Goal: Task Accomplishment & Management: Manage account settings

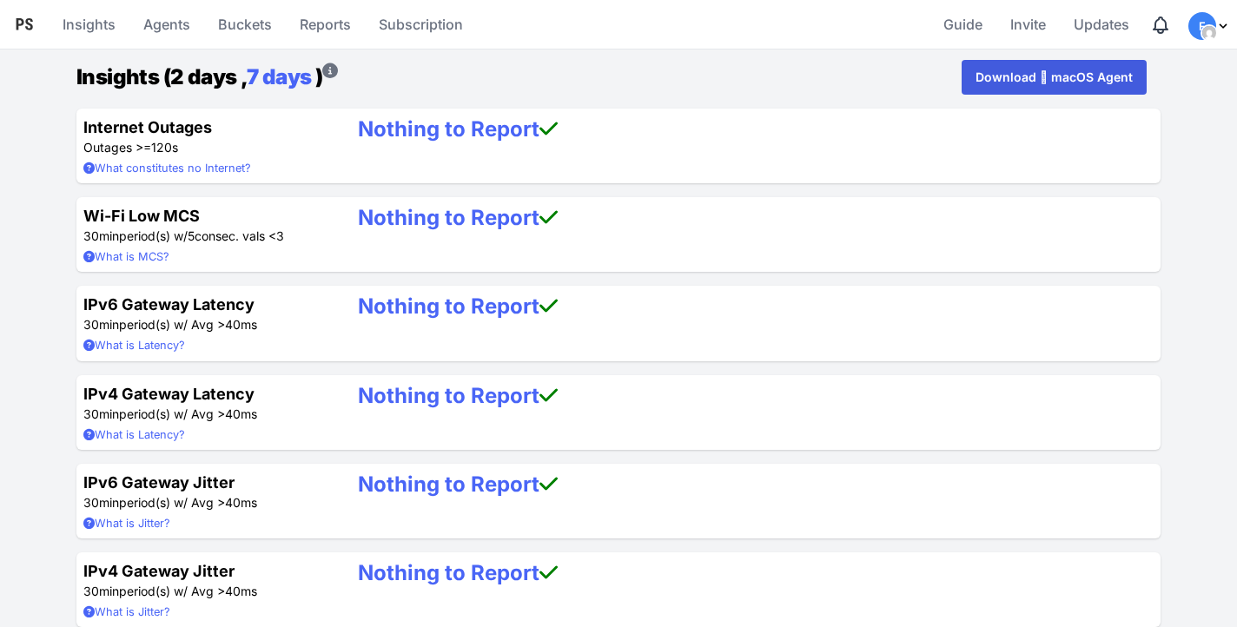
click at [1206, 28] on img "Profile Menu" at bounding box center [1209, 33] width 14 height 14
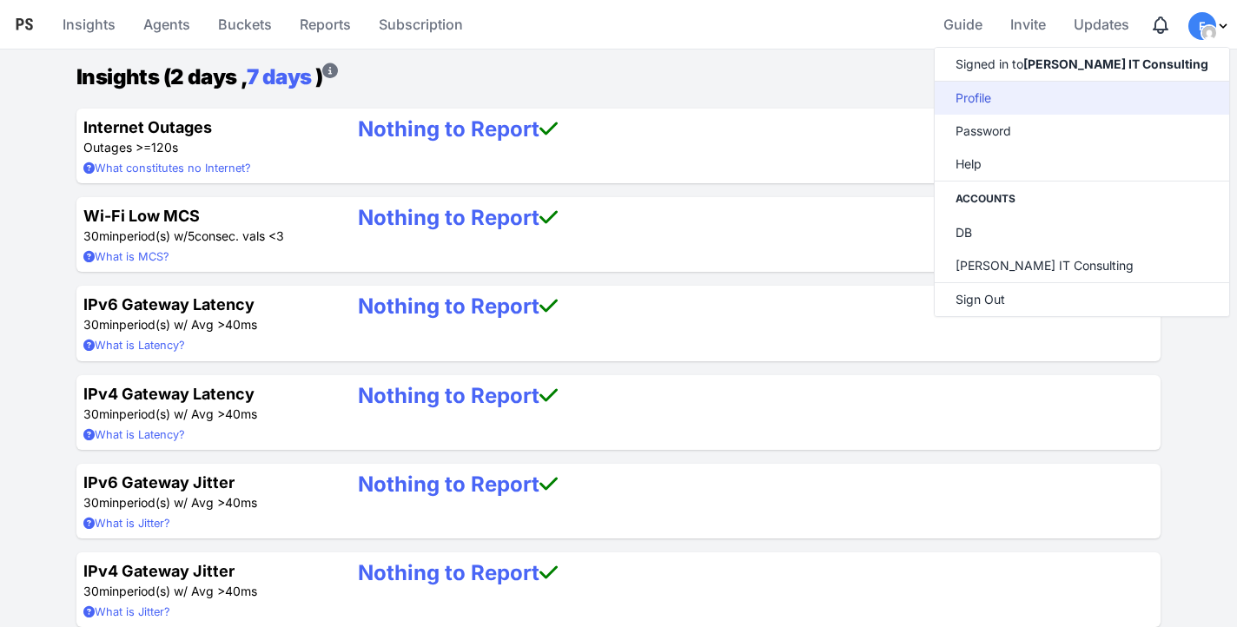
click at [1028, 102] on link "Profile" at bounding box center [1081, 98] width 294 height 33
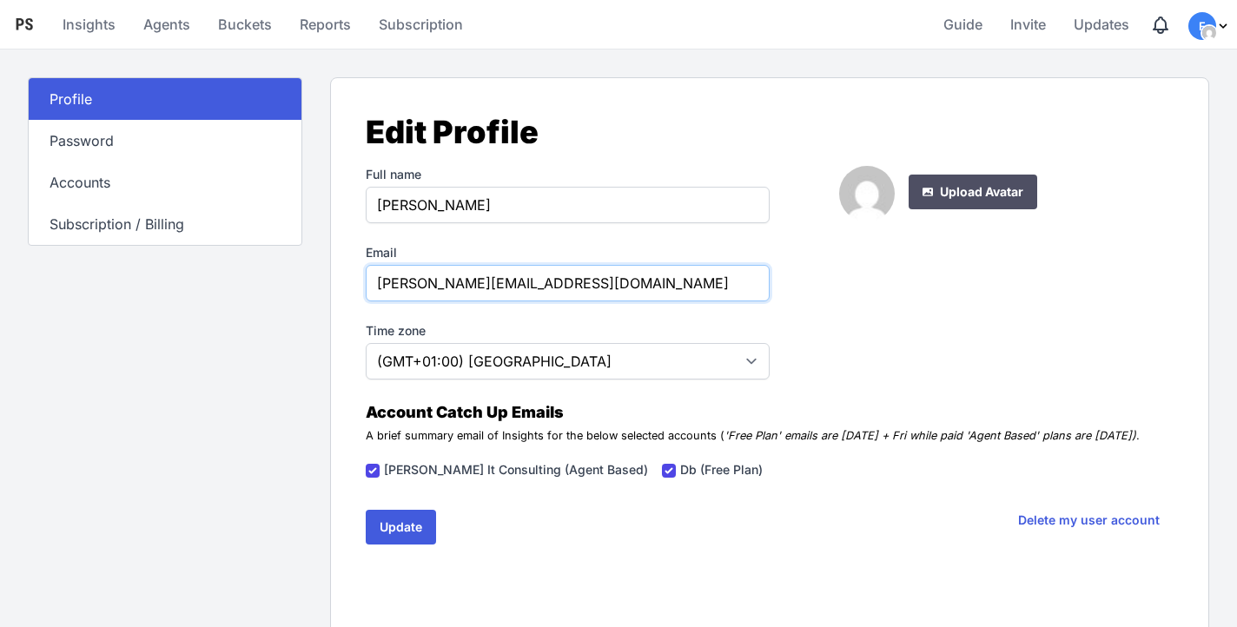
drag, startPoint x: 637, startPoint y: 285, endPoint x: 489, endPoint y: 282, distance: 147.7
click at [489, 282] on input "falk.bachmann@deutschebahn.com" at bounding box center [568, 283] width 404 height 36
type input "falk.bachmann@cwne.com"
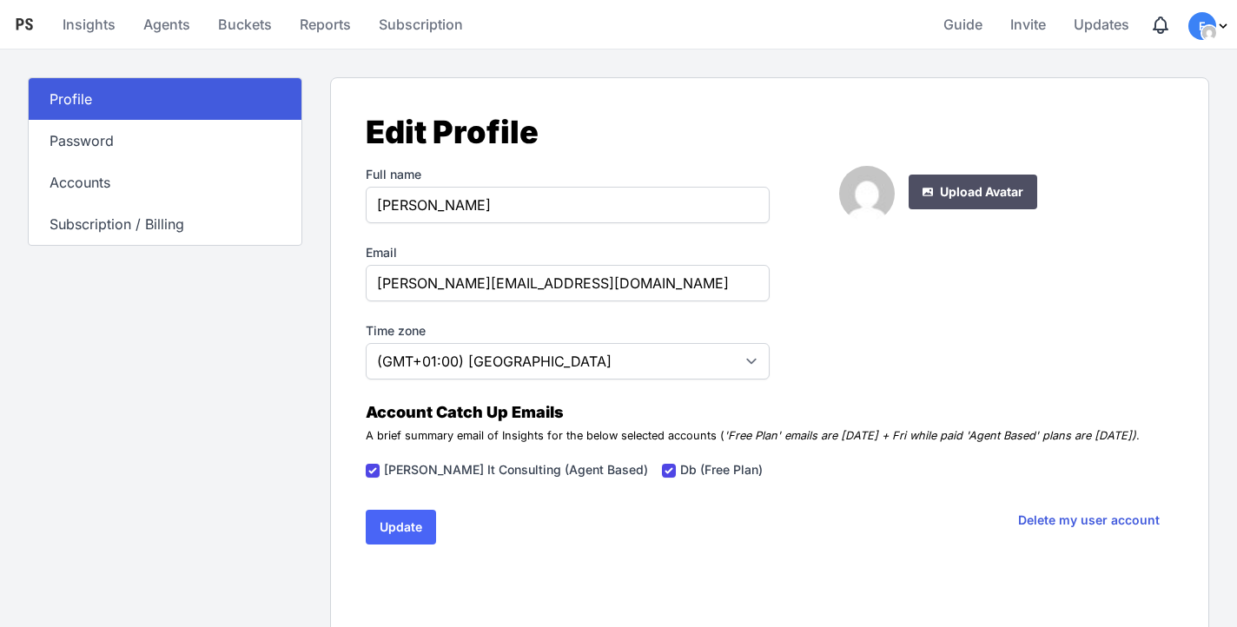
click at [411, 527] on button "Update" at bounding box center [401, 527] width 70 height 35
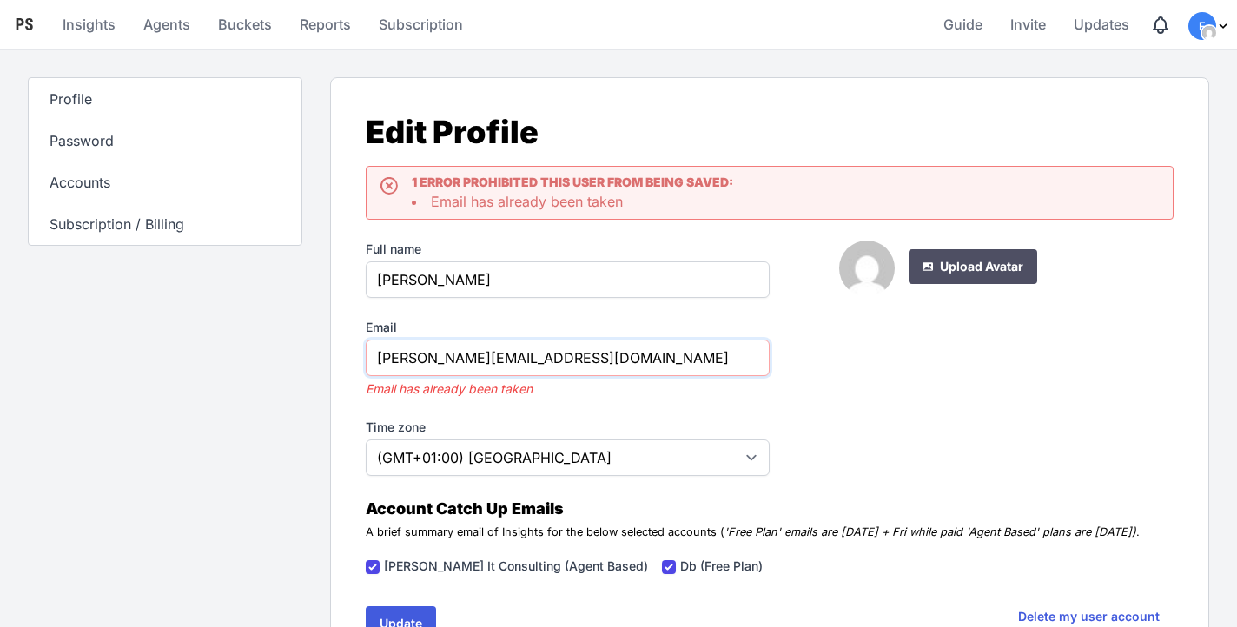
click at [501, 361] on input "falk.bachmann@cwne.com" at bounding box center [568, 358] width 404 height 36
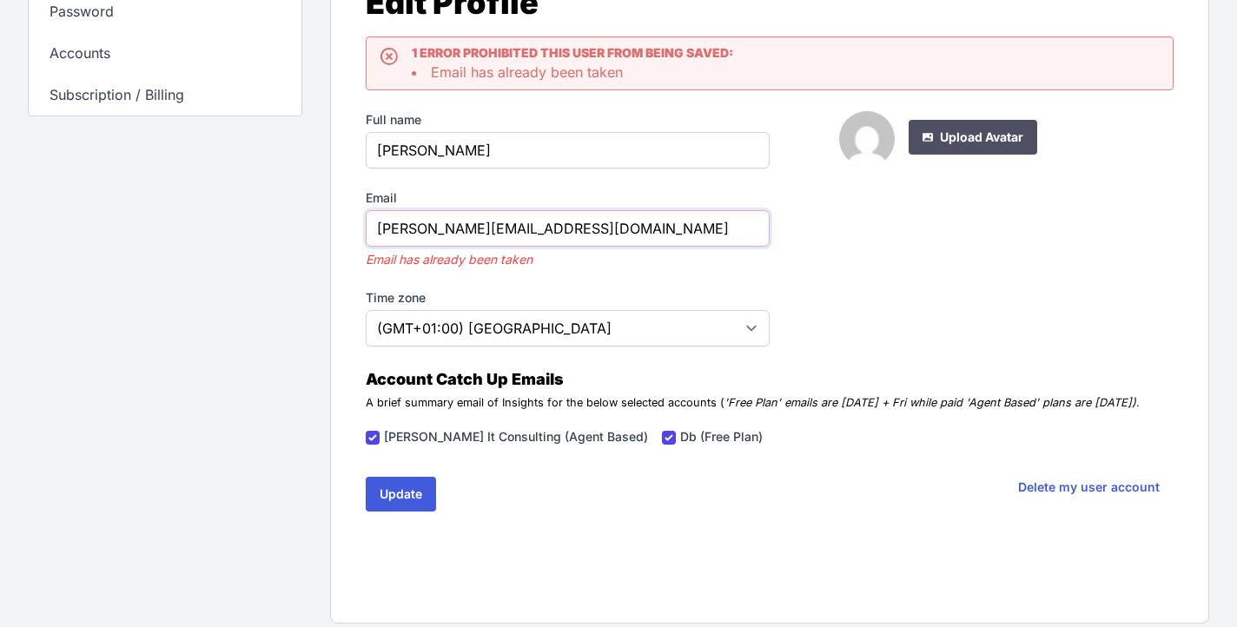
scroll to position [144, 0]
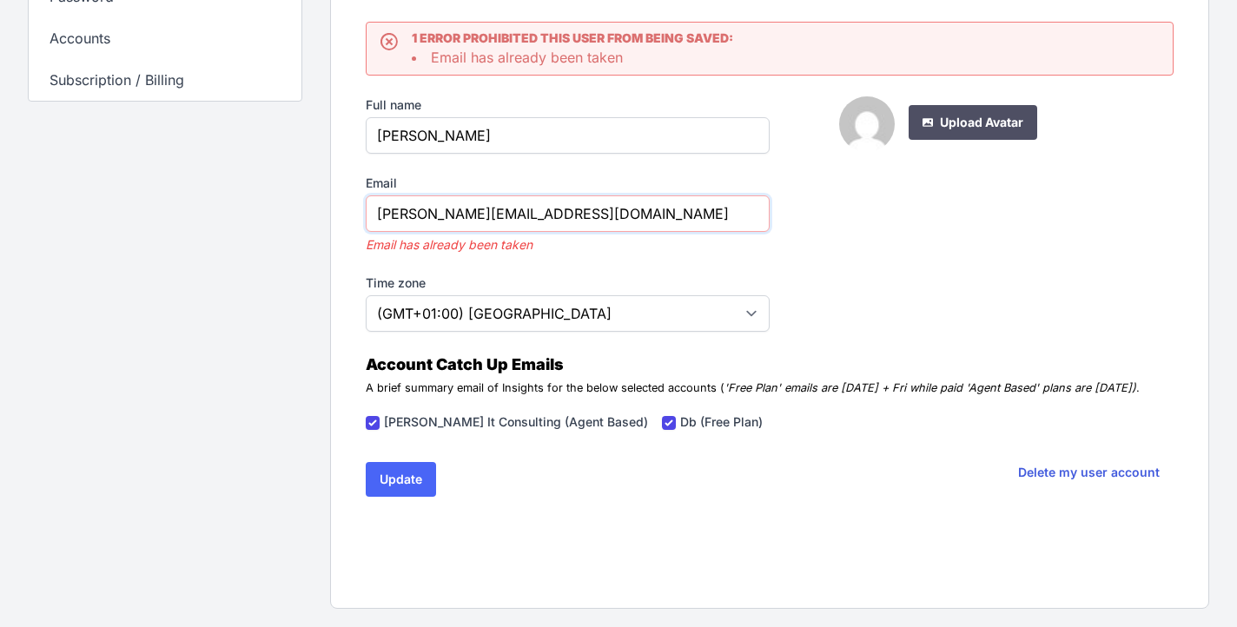
type input "falk.bachmann@gmail.com"
click at [406, 480] on button "Update" at bounding box center [401, 479] width 70 height 35
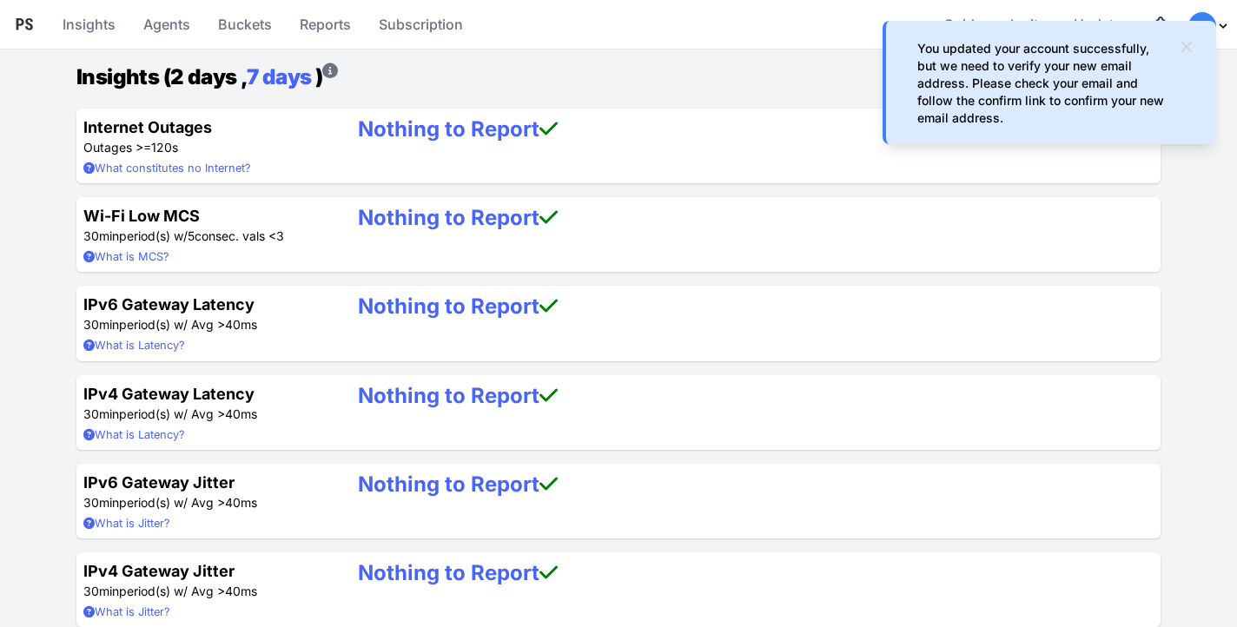
click at [1185, 49] on icon at bounding box center [1186, 46] width 17 height 17
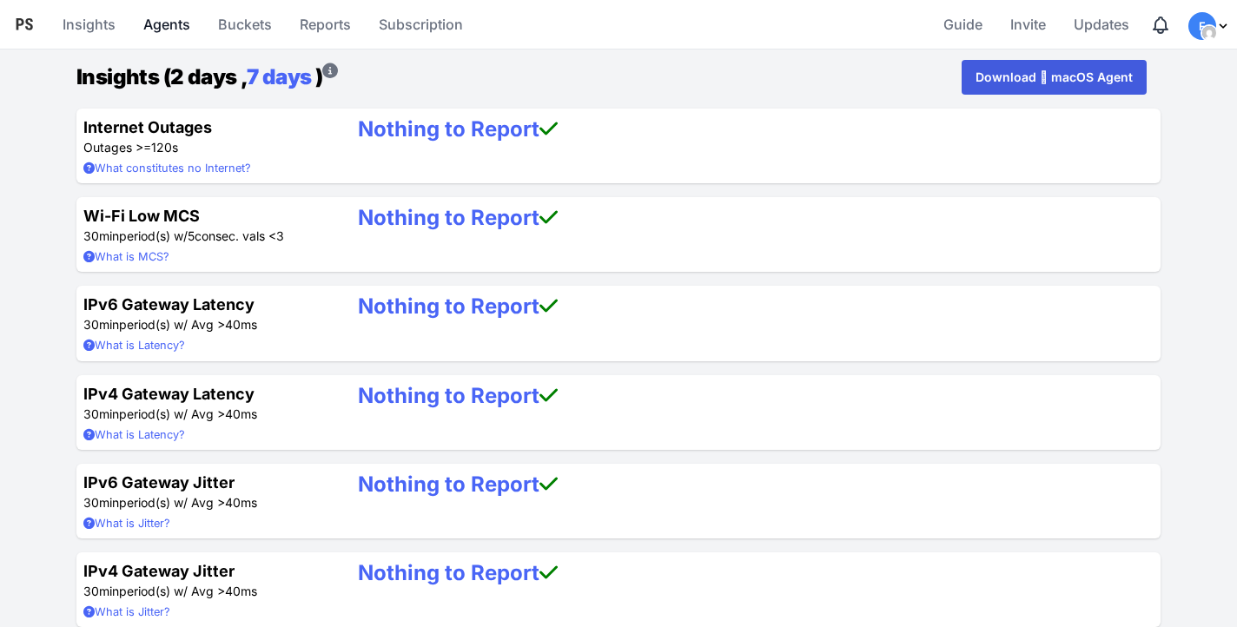
click at [177, 18] on link "Agents" at bounding box center [166, 24] width 61 height 42
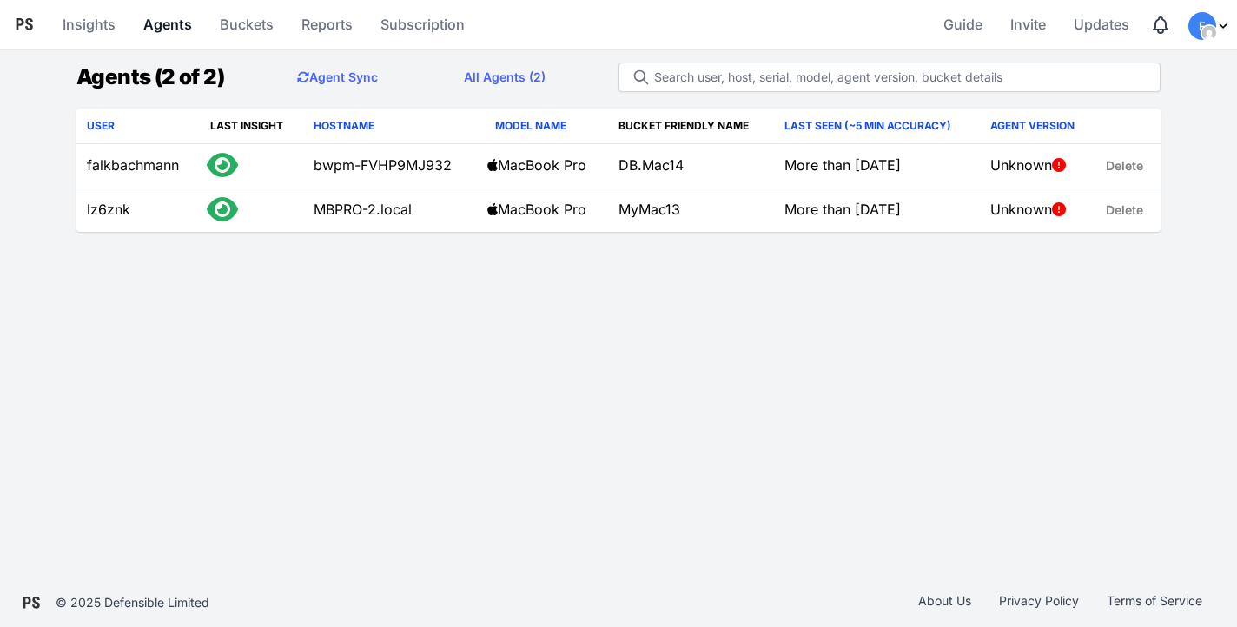
click at [152, 12] on link "Agents" at bounding box center [167, 24] width 63 height 42
click at [1123, 21] on span "Updates" at bounding box center [1101, 24] width 56 height 35
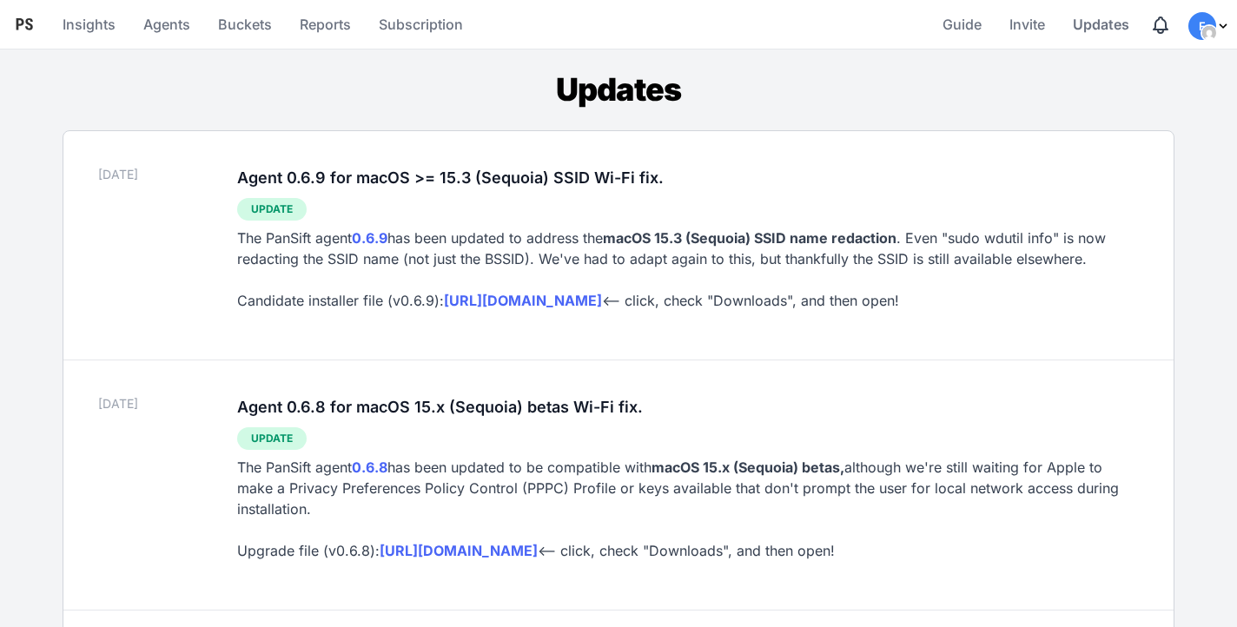
click at [581, 181] on h2 "Agent 0.6.9 for macOS >= 15.3 (Sequoia) SSID Wi-Fi fix." at bounding box center [687, 178] width 901 height 24
click at [602, 296] on strong "https://pansift.com/dl/candidate_pkg" at bounding box center [523, 300] width 158 height 17
click at [643, 135] on div "Mar 11 Agent 0.6.9 for macOS >= 15.3 (Sequoia) SSID Wi-Fi fix. Update The PanSi…" at bounding box center [618, 238] width 1110 height 214
click at [74, 33] on link "Insights" at bounding box center [89, 24] width 67 height 42
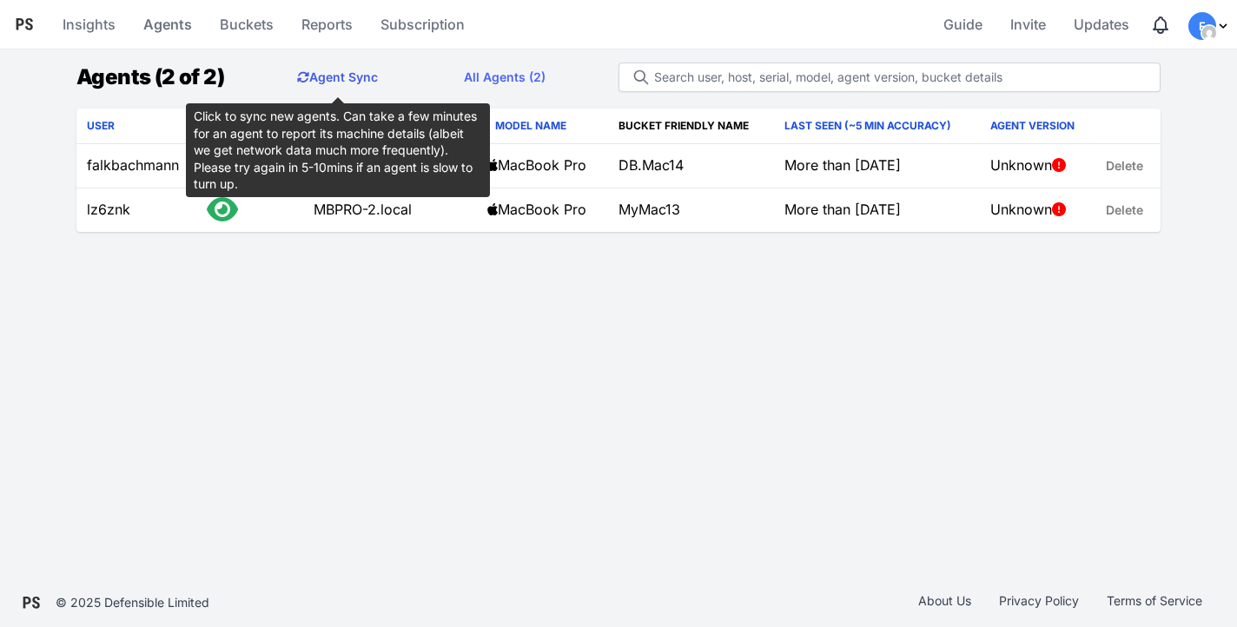
click at [346, 79] on button "Agent Sync" at bounding box center [337, 77] width 109 height 35
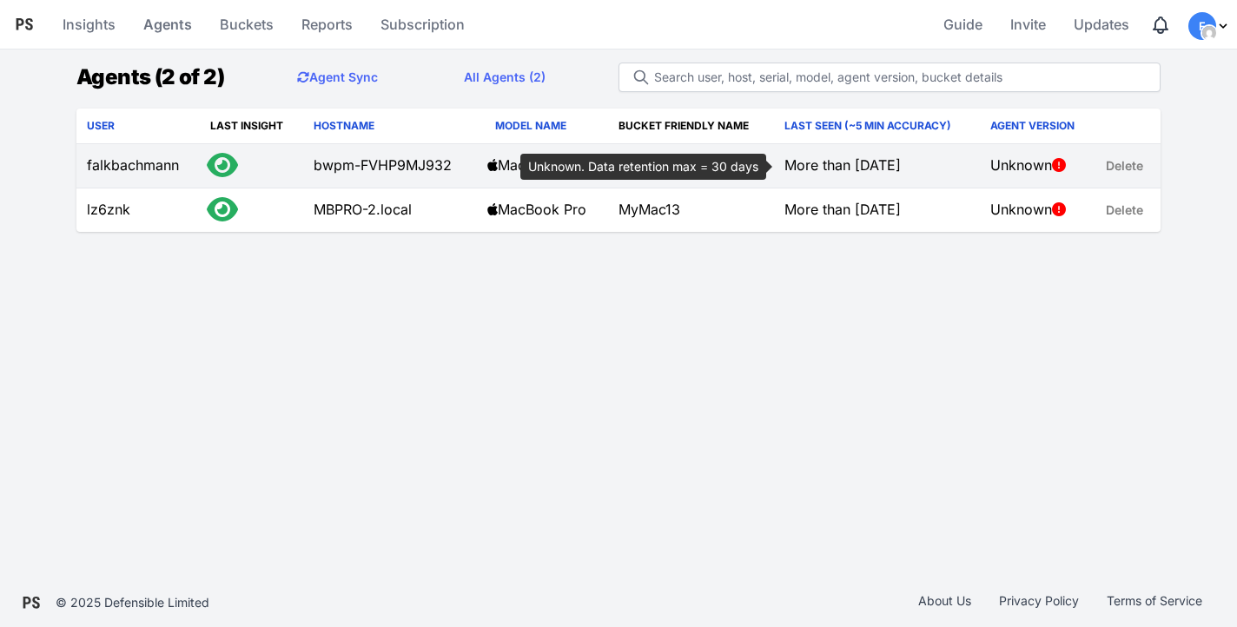
click at [878, 171] on td "More than [DATE]" at bounding box center [877, 166] width 206 height 44
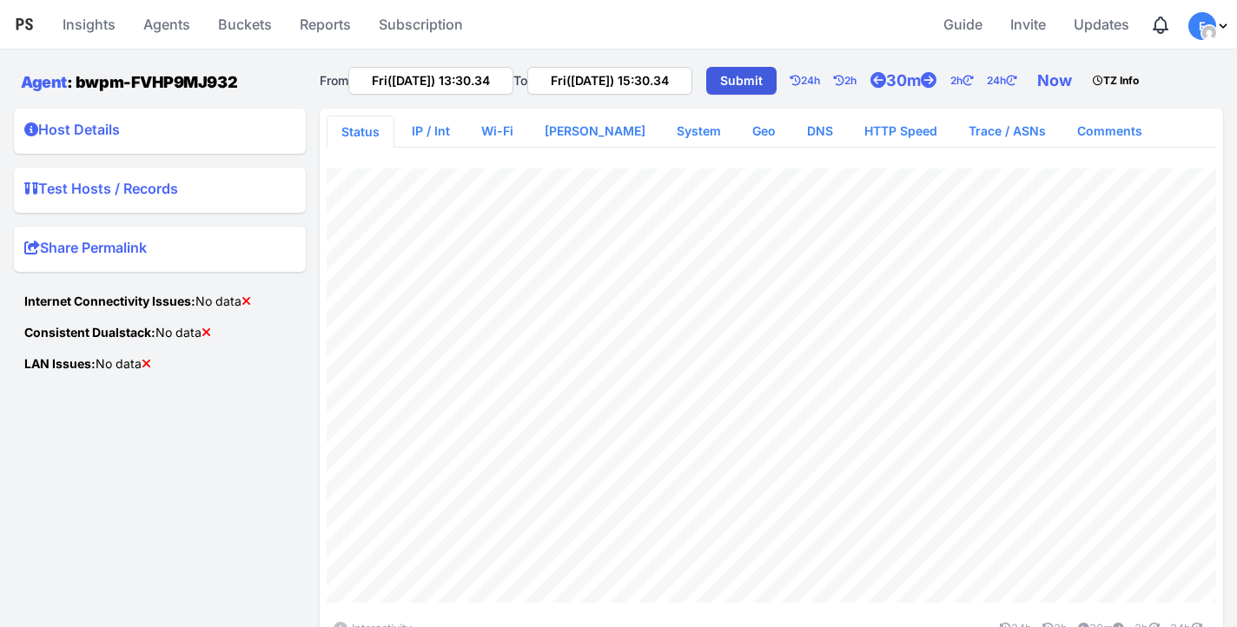
click at [466, 63] on div "Fri(12 Sep) 13:30.34" at bounding box center [430, 78] width 165 height 31
click at [459, 79] on input "Fri(12 Sep) 13:30.34" at bounding box center [430, 81] width 165 height 28
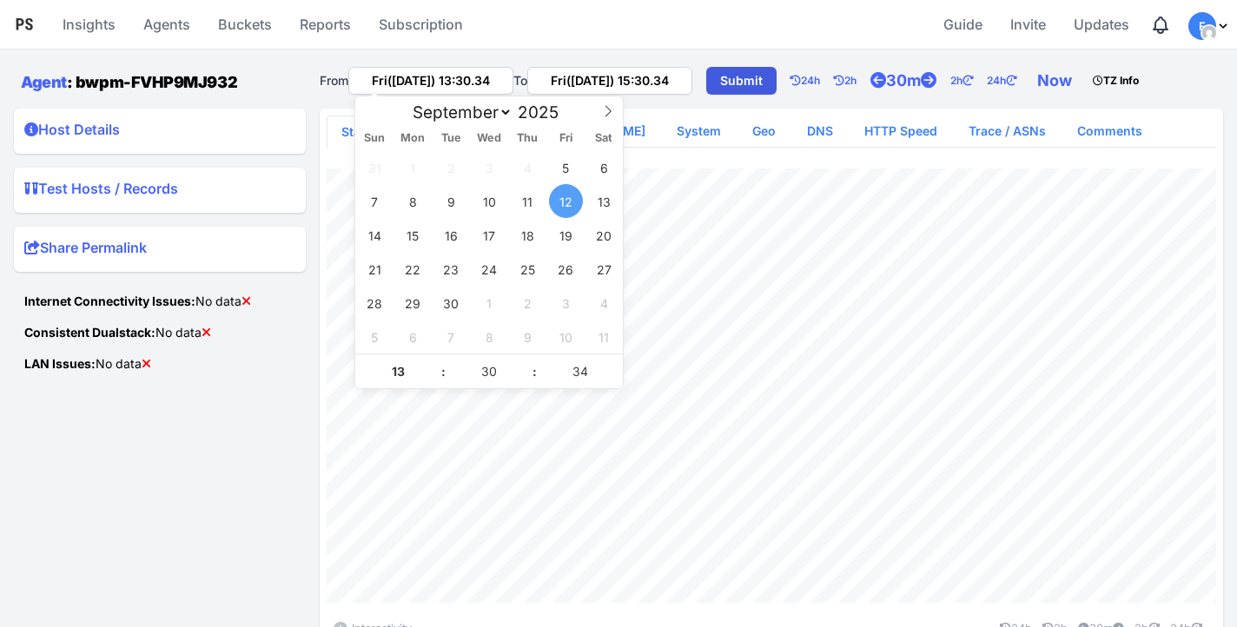
click at [154, 433] on div "Internet Connectivity Issues: No data Consistent Dualstack: No data LAN Issues:…" at bounding box center [159, 367] width 271 height 149
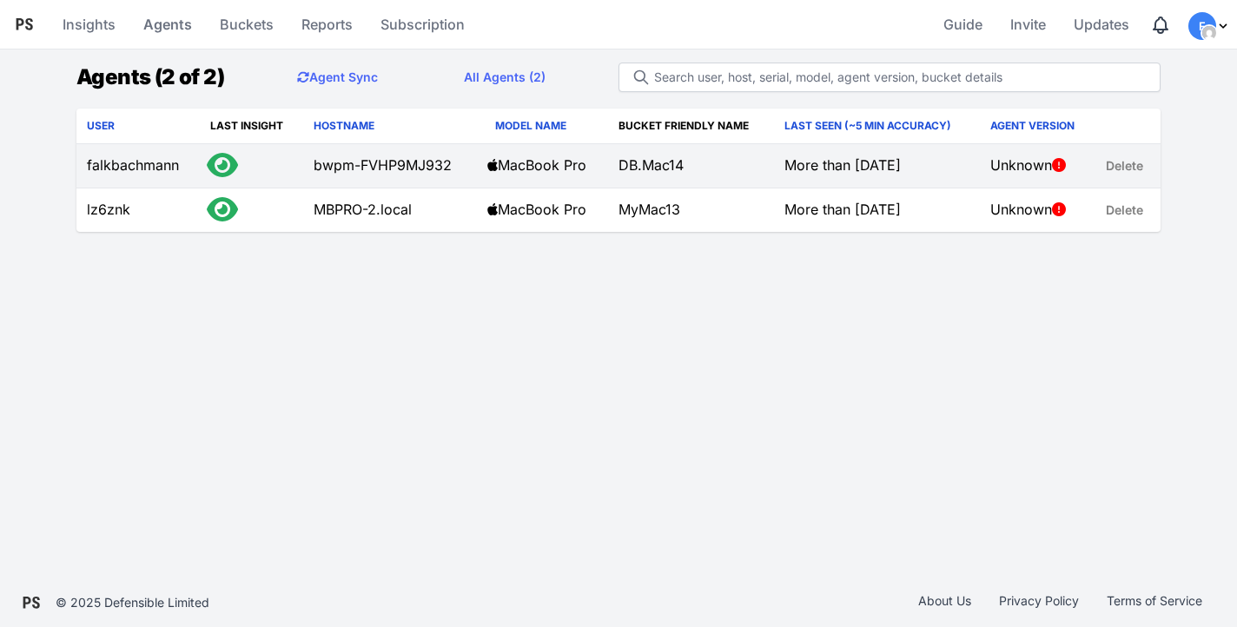
click at [1118, 180] on link "Delete" at bounding box center [1124, 165] width 58 height 35
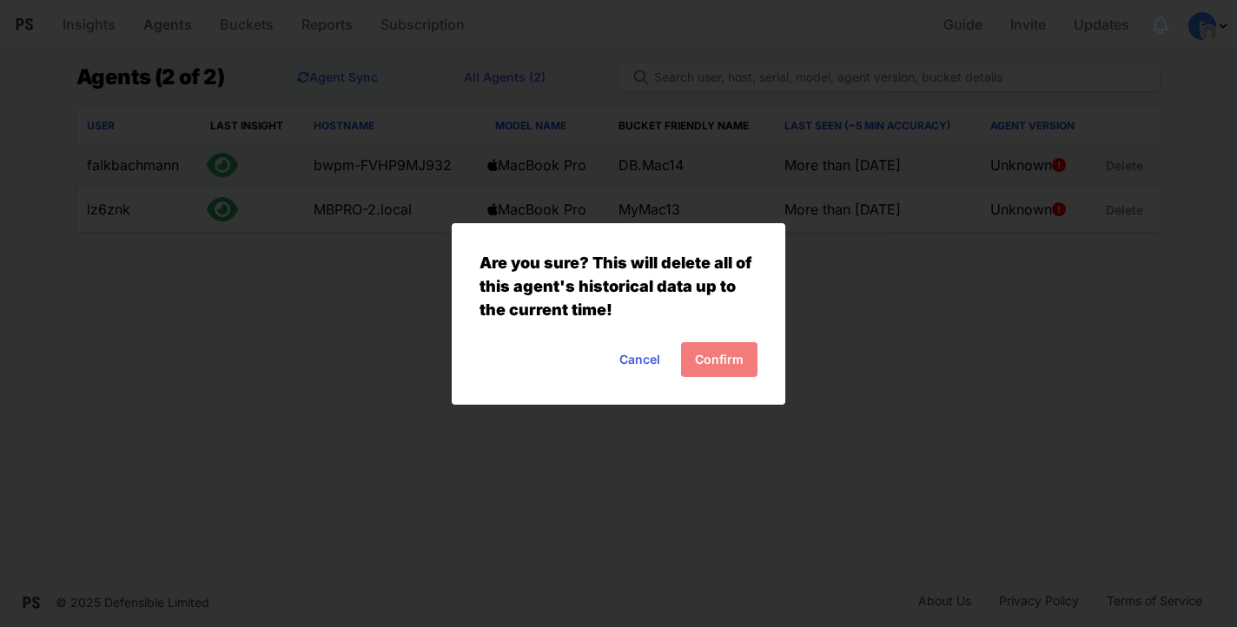
click at [734, 369] on button "Confirm" at bounding box center [719, 359] width 76 height 35
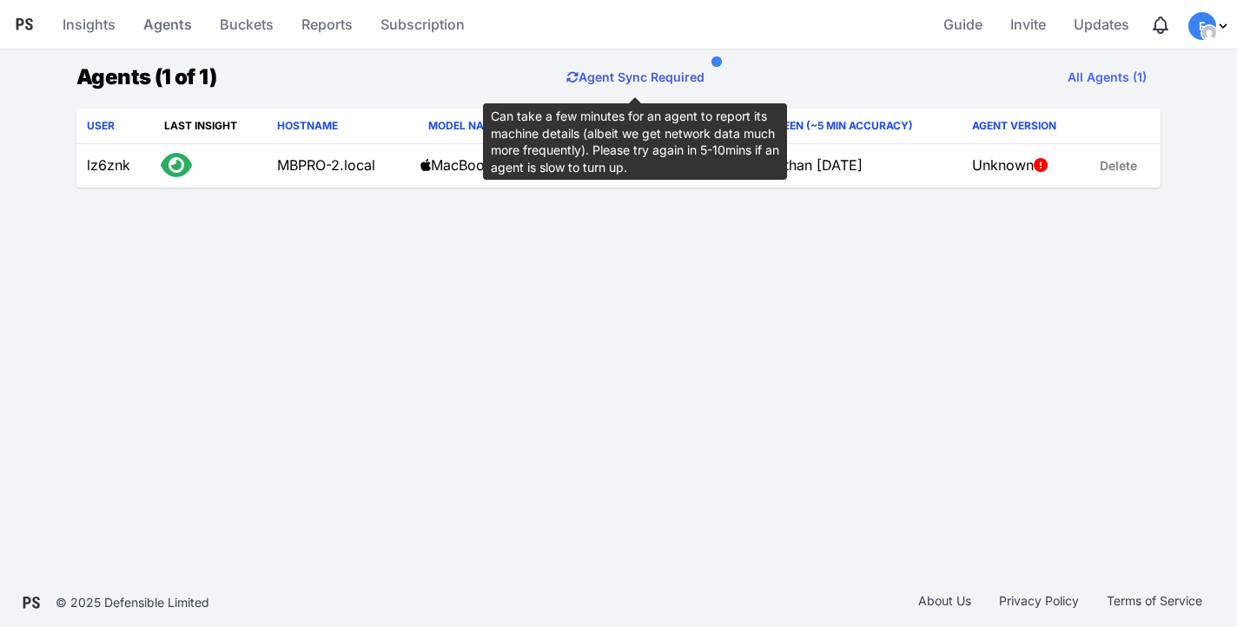
click at [627, 76] on button "Agent Sync Required" at bounding box center [635, 77] width 166 height 35
click at [655, 87] on button "Agent Sync Required" at bounding box center [635, 77] width 166 height 35
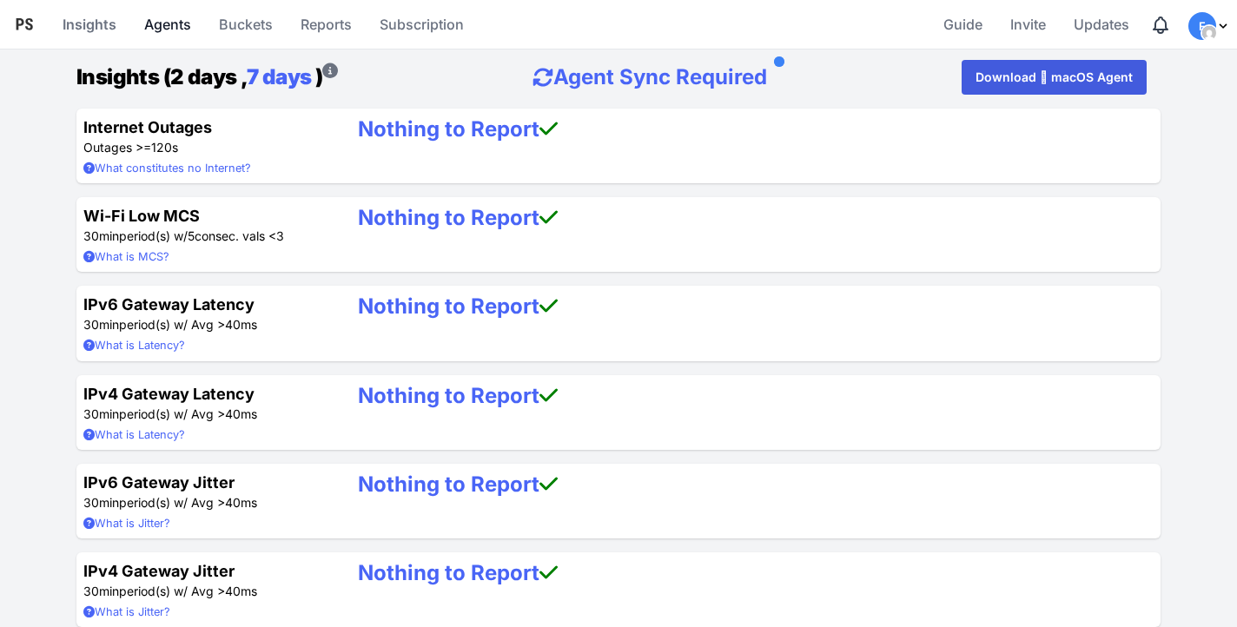
click at [175, 19] on link "Agents" at bounding box center [167, 24] width 61 height 42
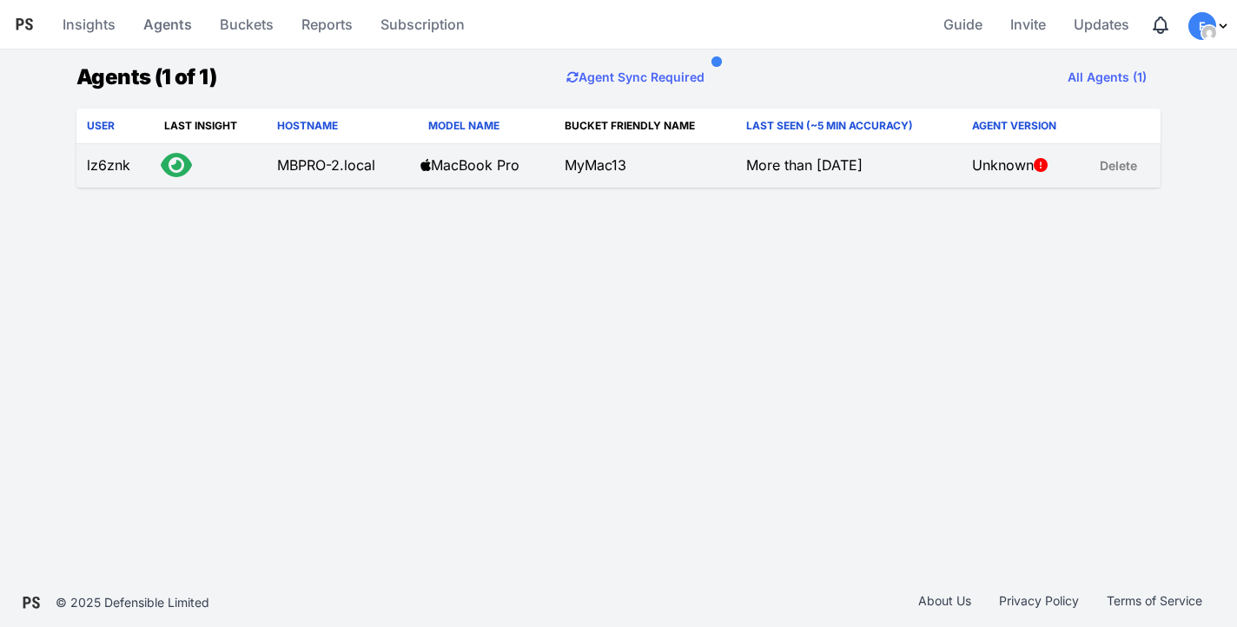
click at [1123, 168] on link "Delete" at bounding box center [1118, 165] width 58 height 35
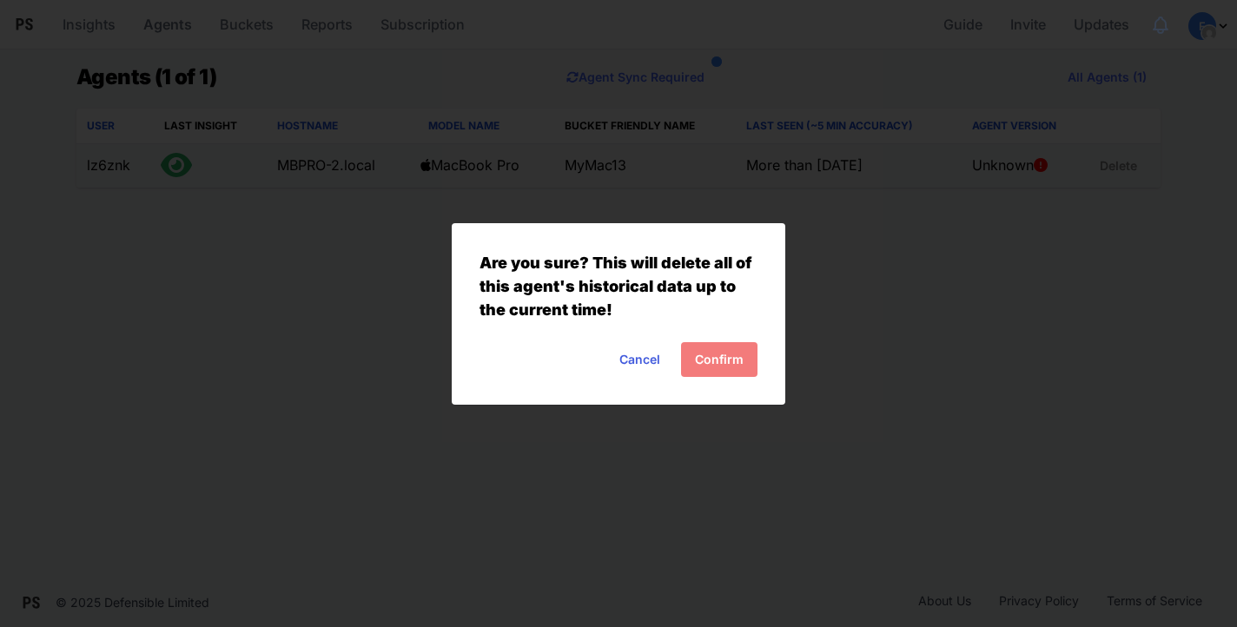
click at [733, 342] on button "Confirm" at bounding box center [719, 359] width 76 height 35
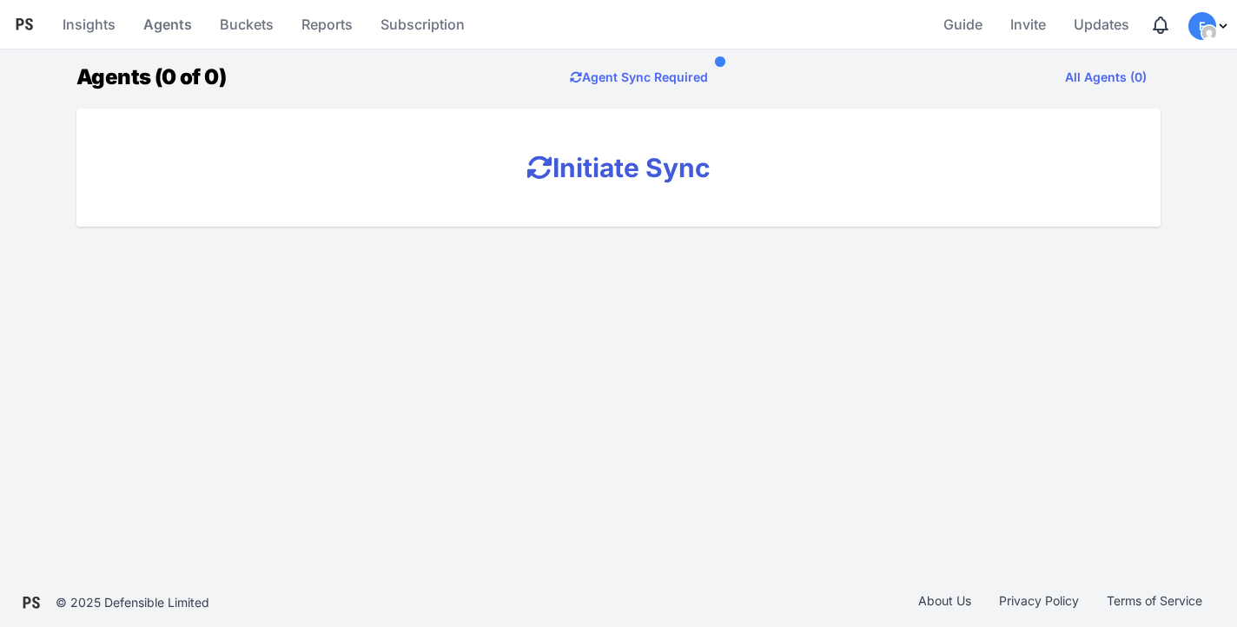
click at [591, 177] on button "Initiate Sync" at bounding box center [618, 167] width 212 height 35
click at [259, 31] on link "Buckets" at bounding box center [247, 24] width 68 height 42
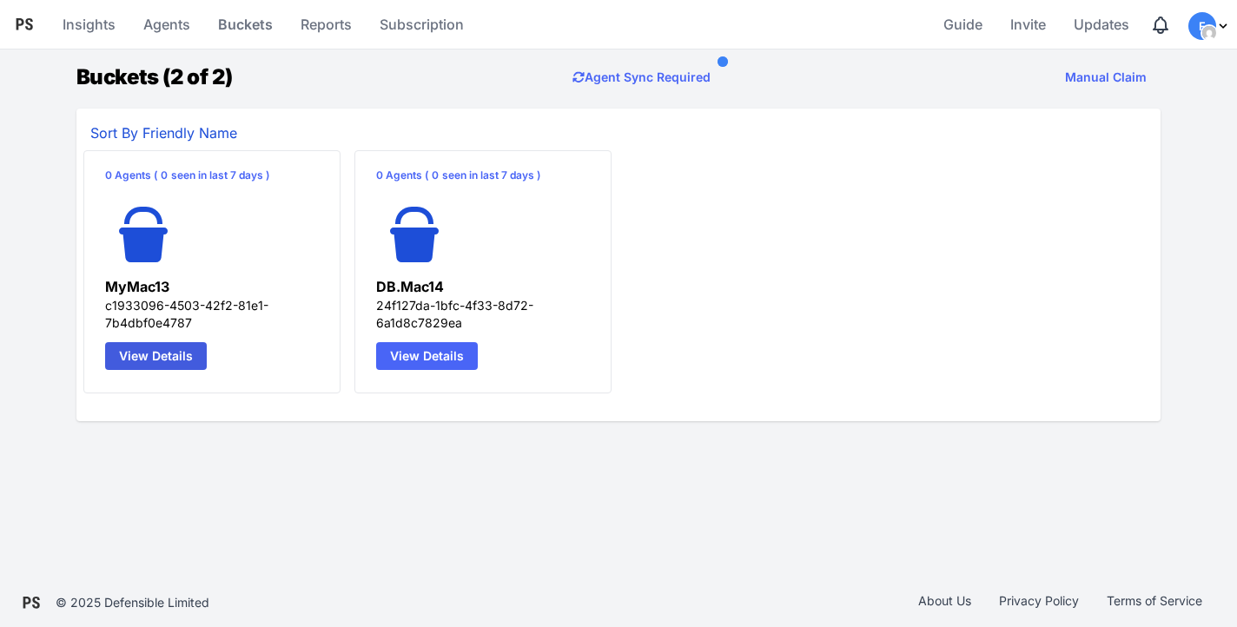
click at [444, 354] on link "View Details" at bounding box center [427, 356] width 102 height 28
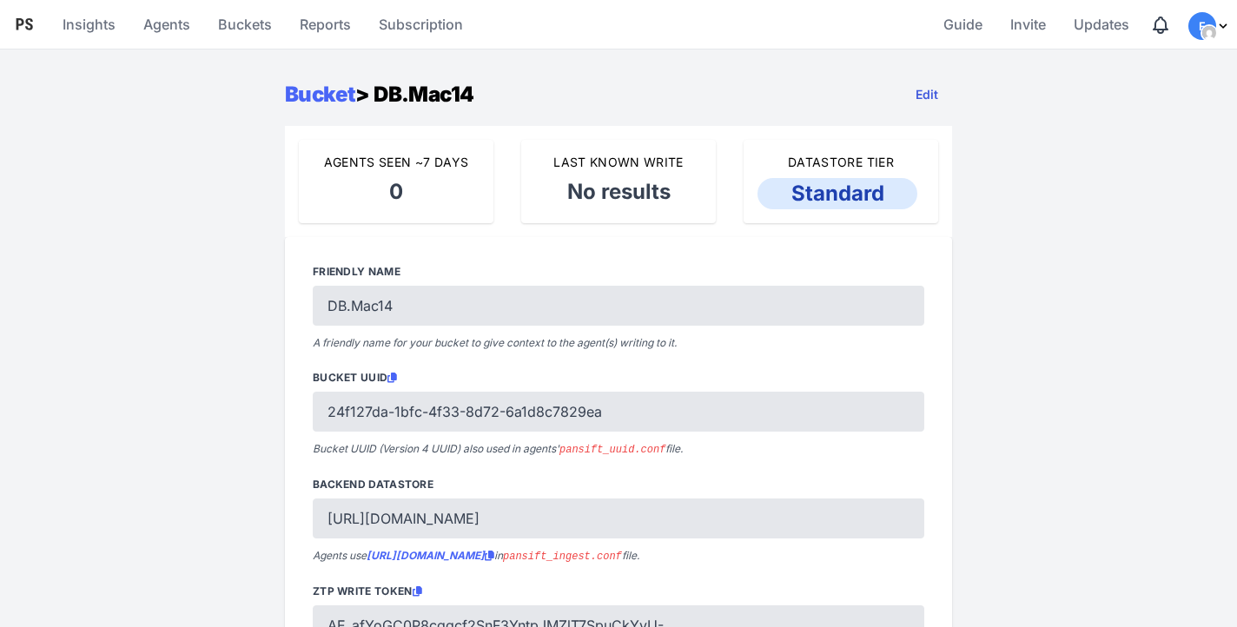
click at [921, 89] on link "Edit" at bounding box center [926, 94] width 50 height 35
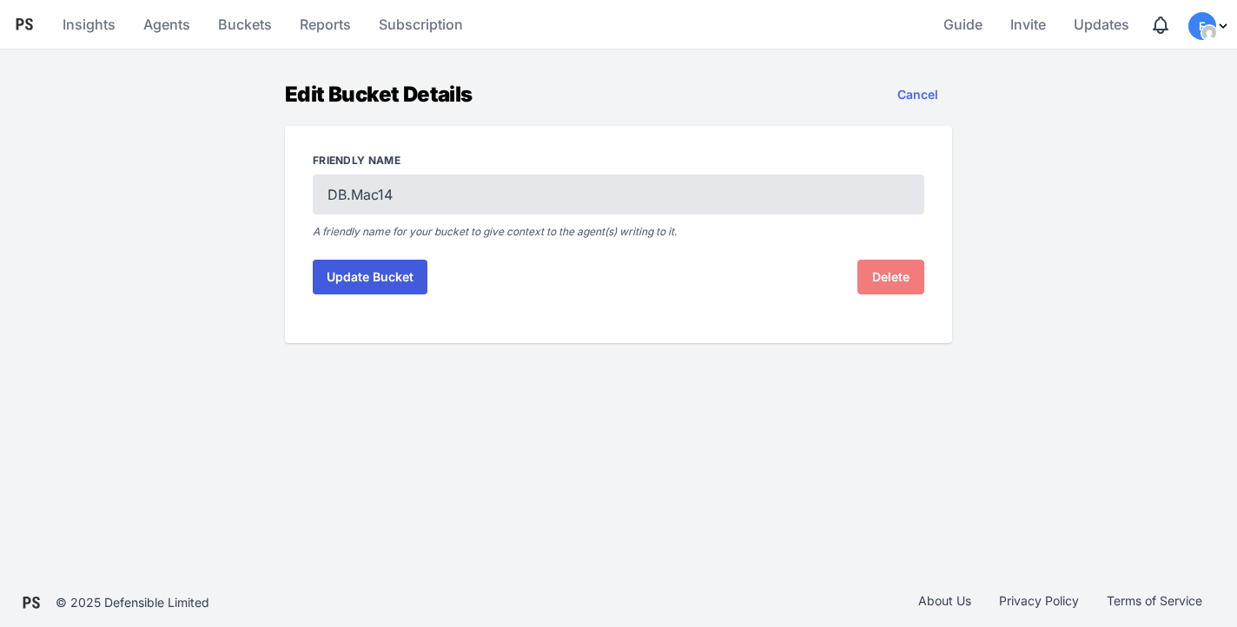
click at [879, 284] on link "Delete" at bounding box center [890, 277] width 67 height 35
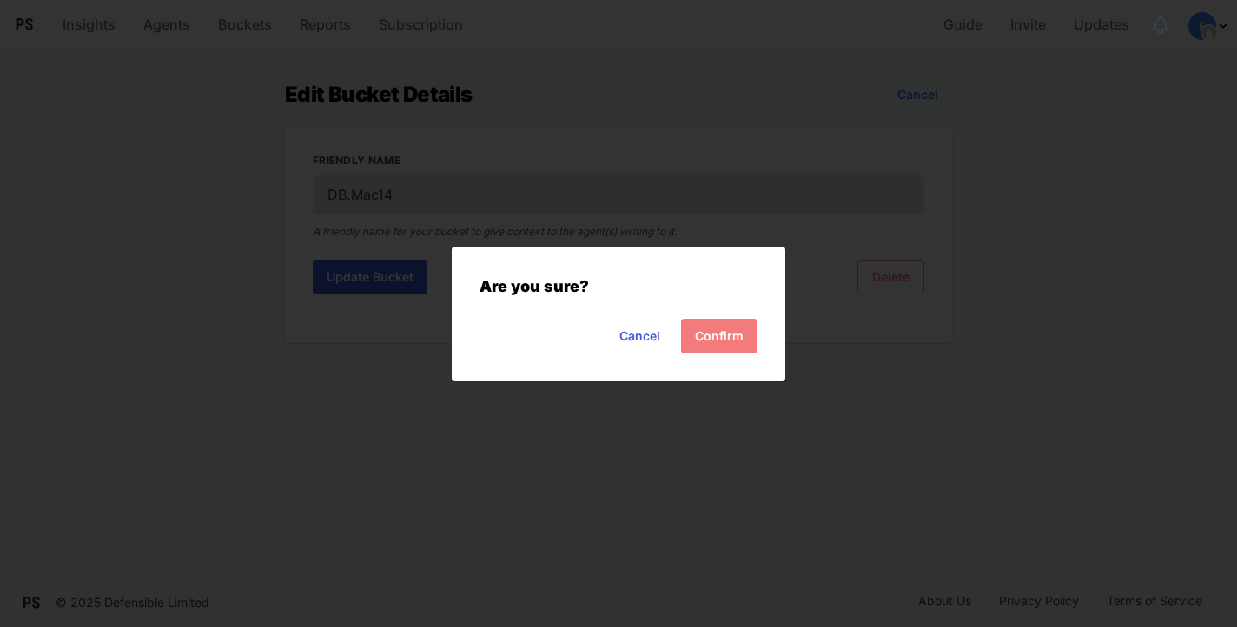
click at [706, 335] on button "Confirm" at bounding box center [719, 336] width 76 height 35
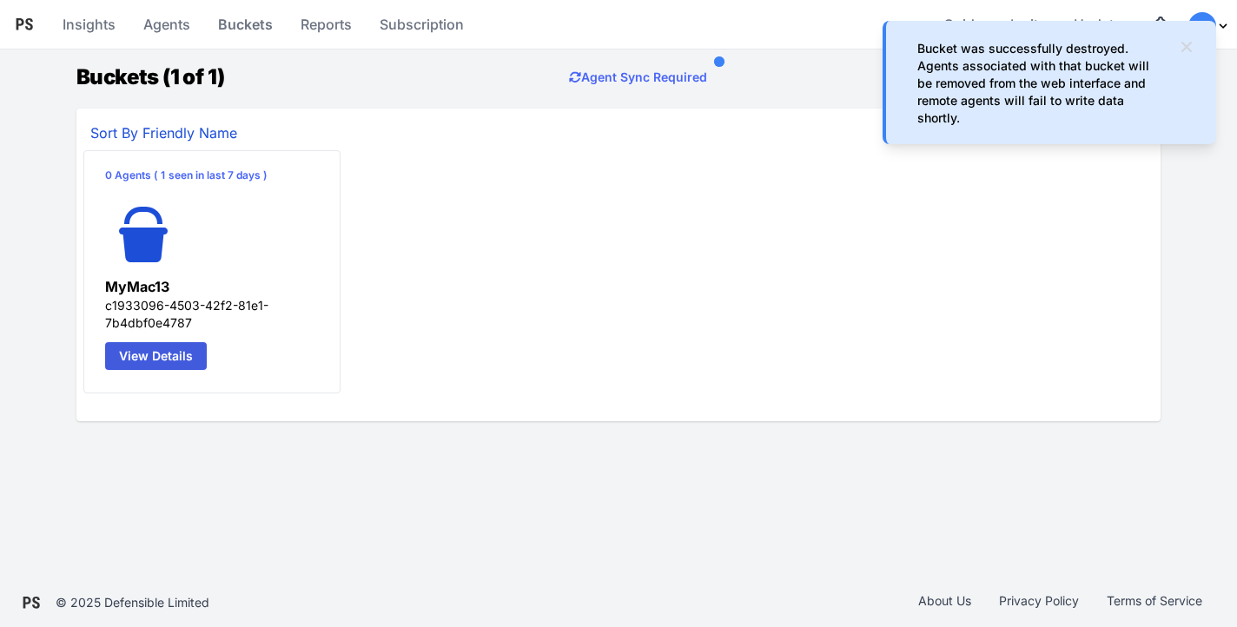
click at [1188, 44] on icon at bounding box center [1186, 47] width 10 height 10
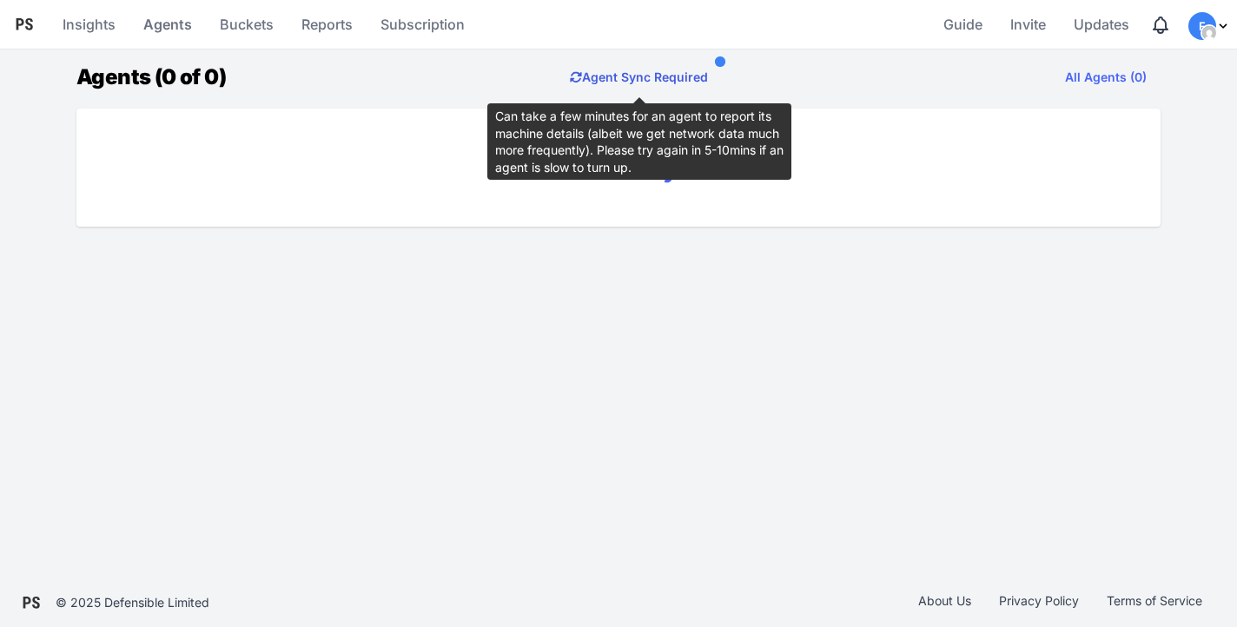
click at [667, 79] on button "Agent Sync Required" at bounding box center [639, 77] width 166 height 35
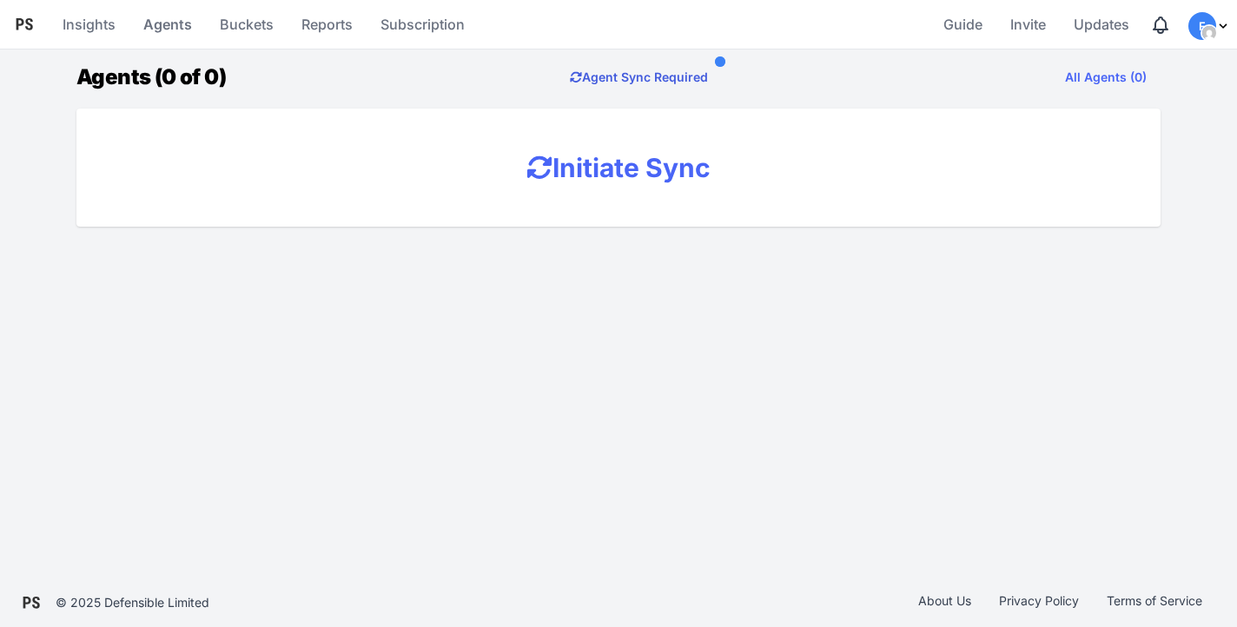
click at [667, 79] on button "Agent Sync Required" at bounding box center [639, 77] width 166 height 35
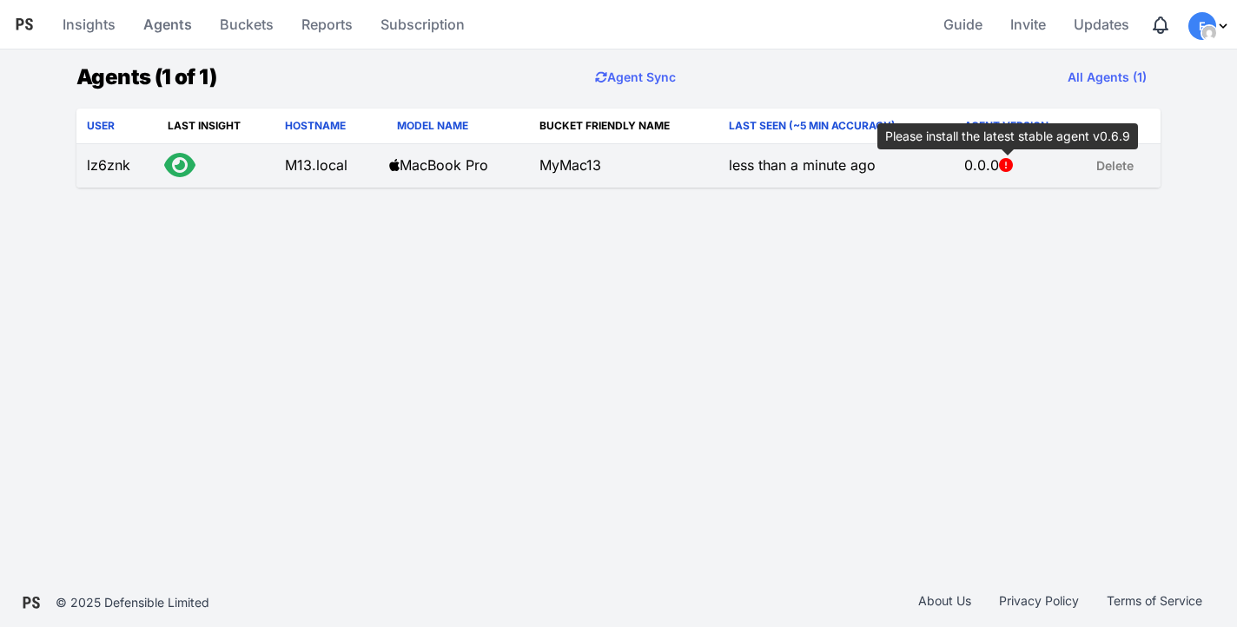
click at [1008, 169] on icon at bounding box center [1006, 165] width 14 height 14
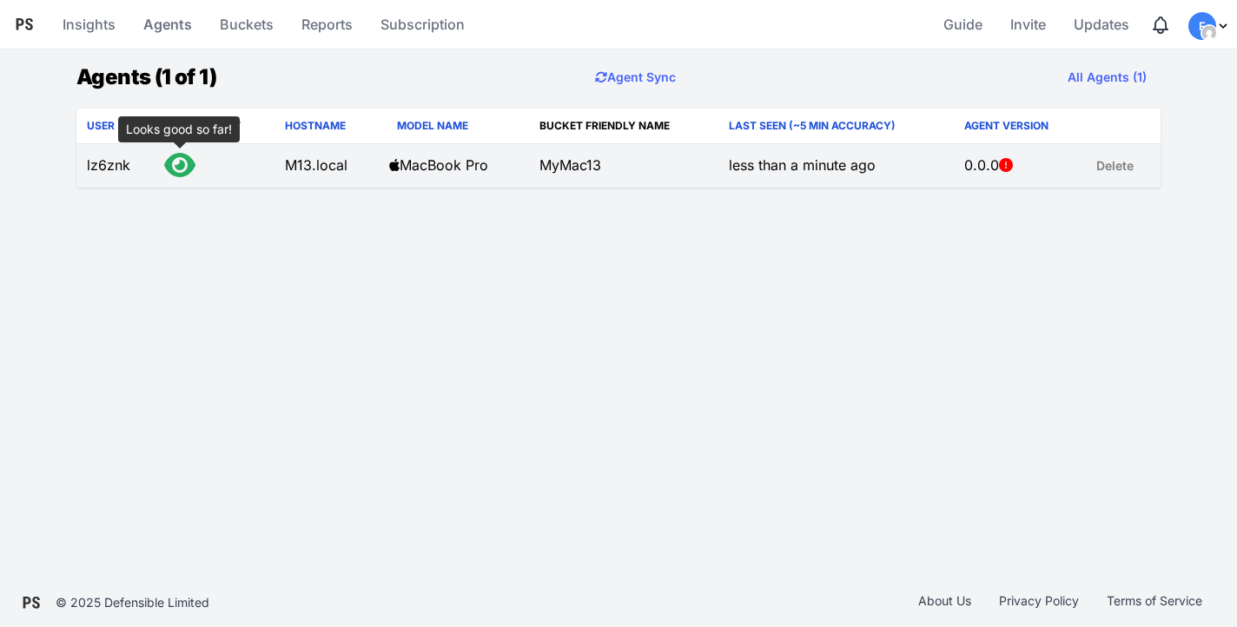
click at [183, 157] on icon at bounding box center [179, 165] width 31 height 28
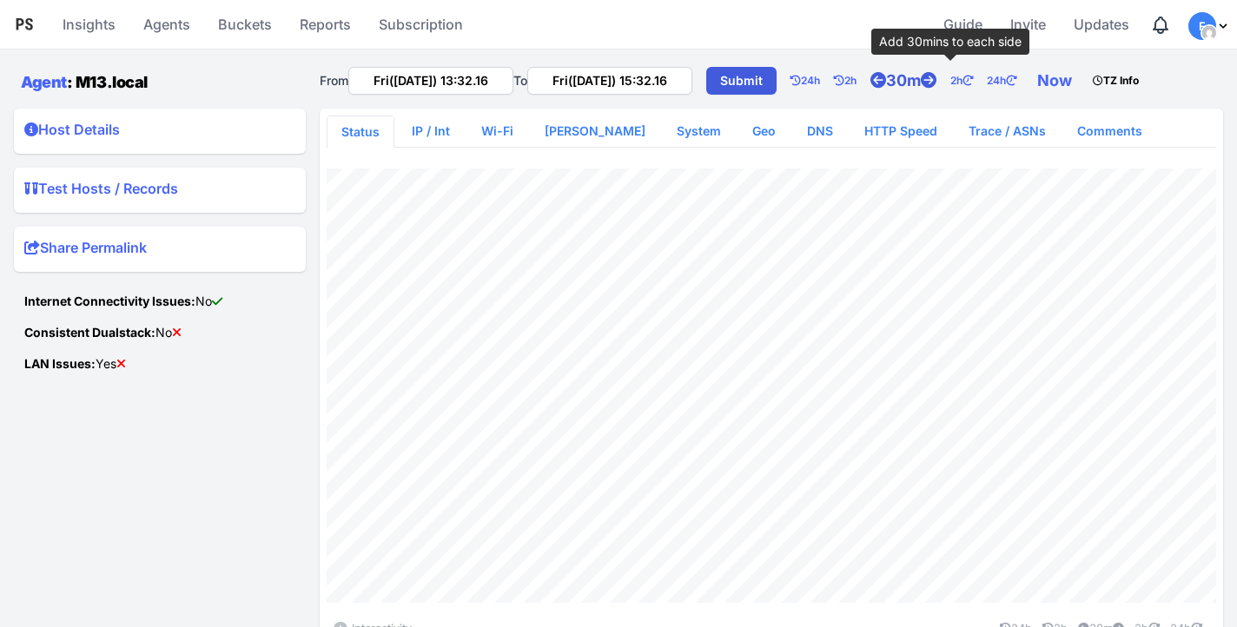
click at [933, 80] on link "30m" at bounding box center [910, 80] width 80 height 35
type input "Fri(12 Sep) 13:02.16"
type input "Fri(12 Sep) 15:32.20"
click at [793, 134] on link "DNS" at bounding box center [820, 130] width 54 height 31
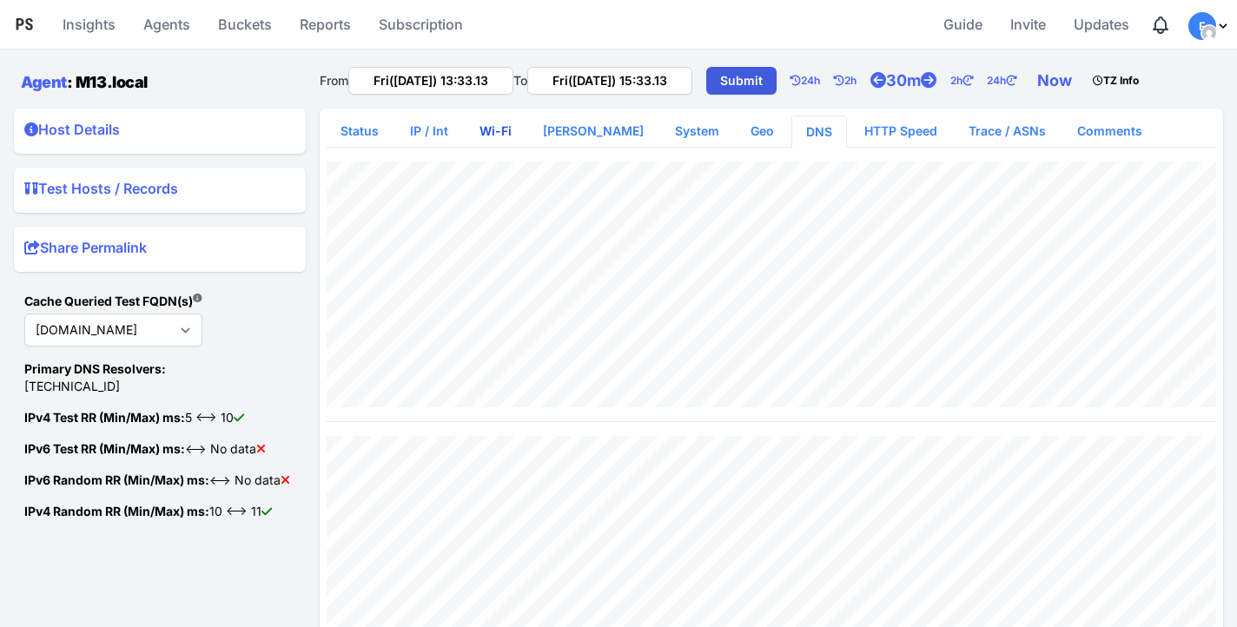
click at [483, 130] on link "Wi-Fi" at bounding box center [495, 130] width 60 height 31
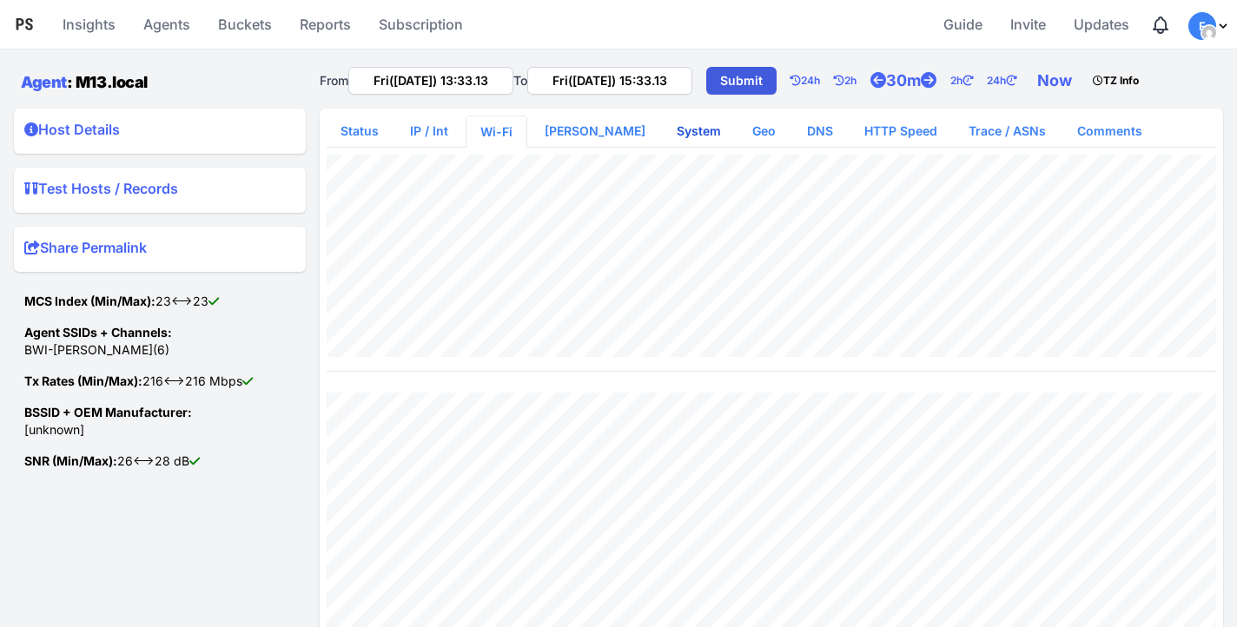
click at [663, 136] on link "System" at bounding box center [699, 130] width 72 height 31
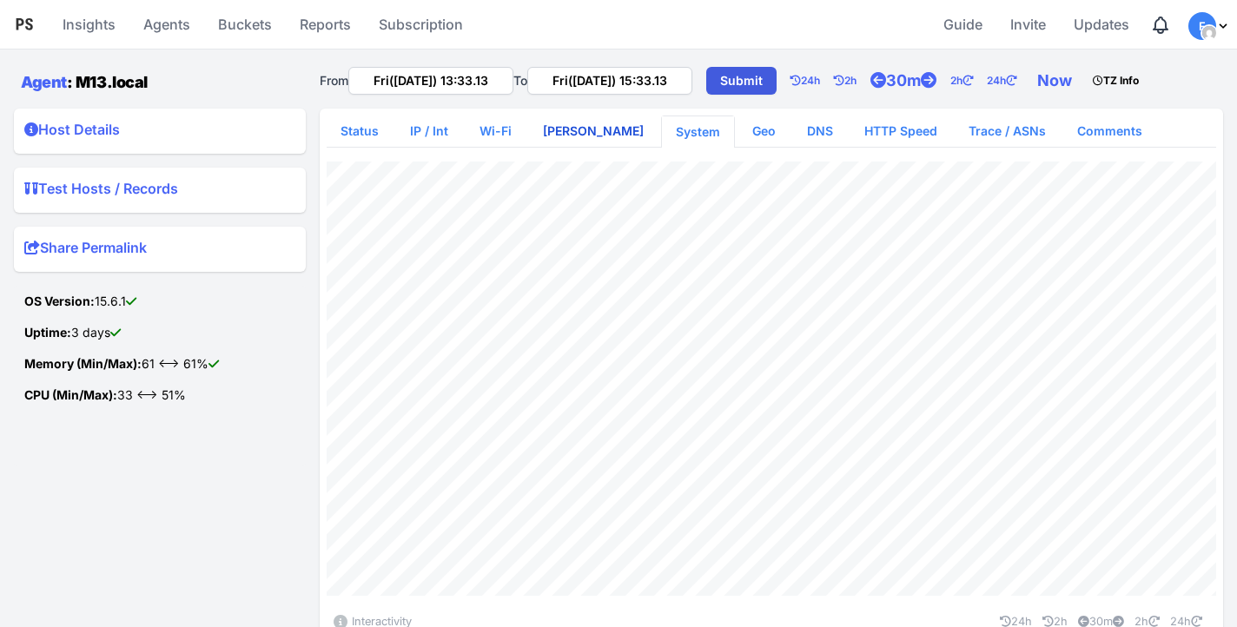
click at [550, 123] on link "[PERSON_NAME]" at bounding box center [593, 130] width 129 height 31
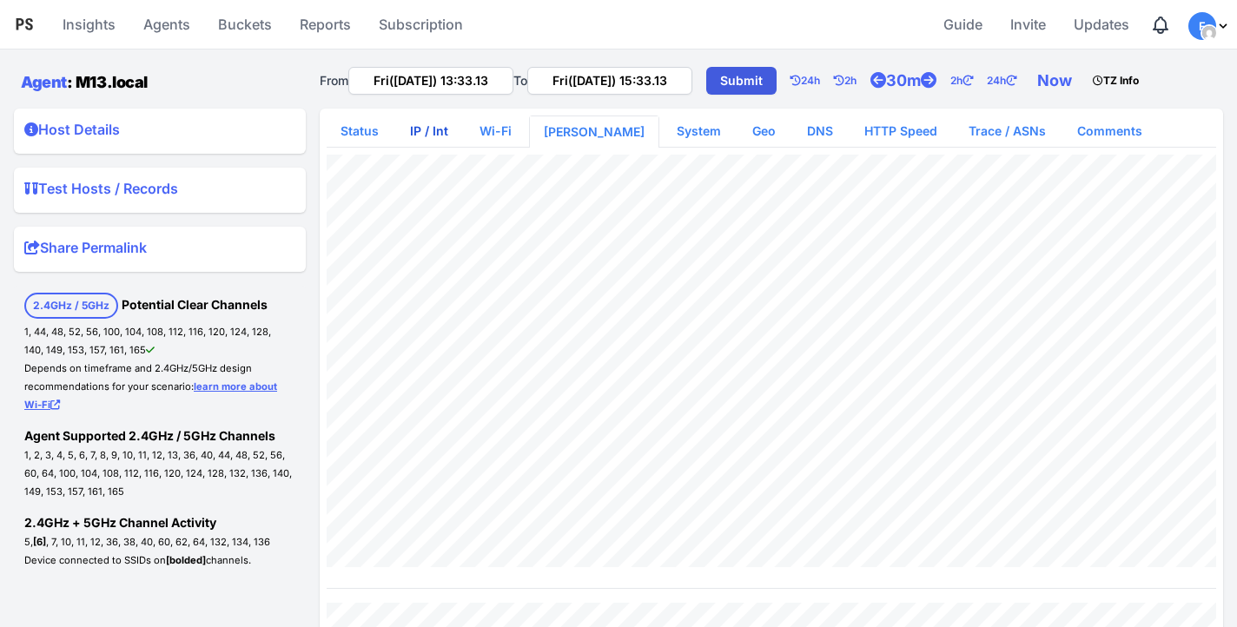
click at [435, 131] on link "IP / Int" at bounding box center [429, 130] width 66 height 31
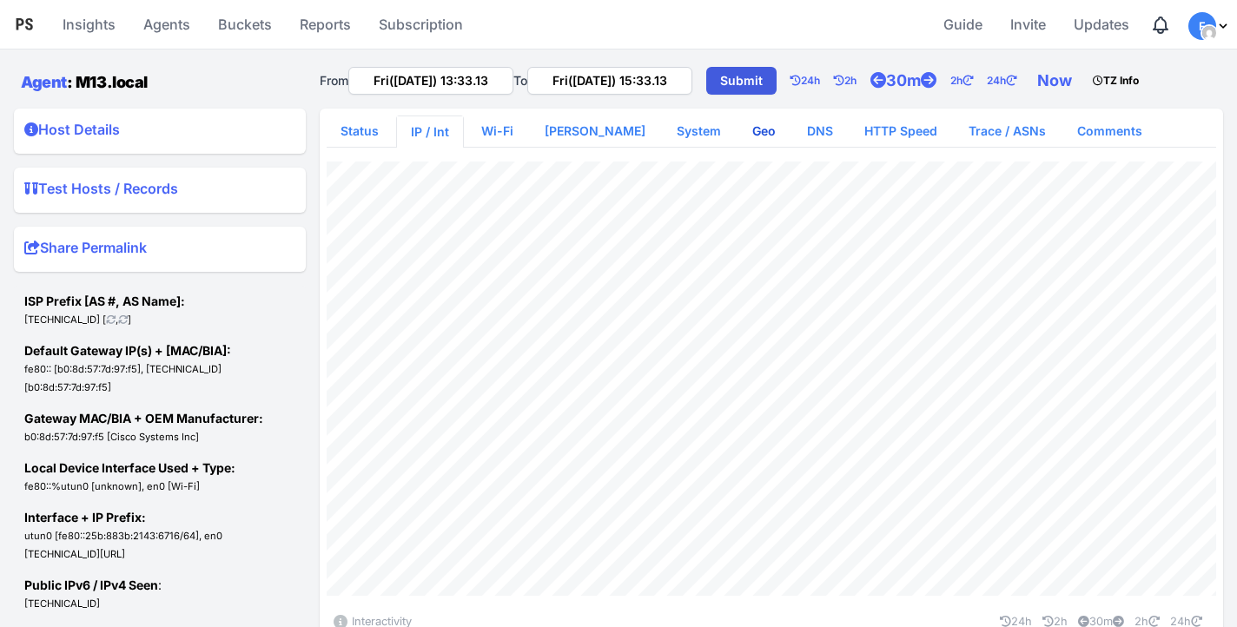
click at [738, 137] on link "Geo" at bounding box center [763, 130] width 51 height 31
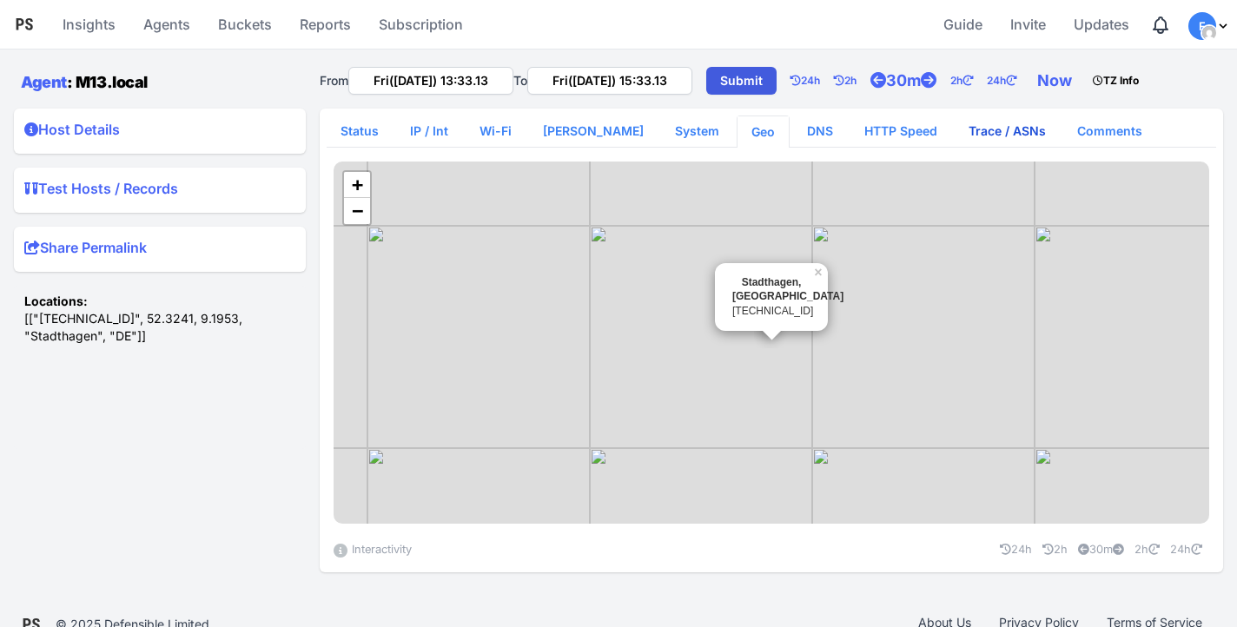
click at [963, 140] on link "Trace / ASNs" at bounding box center [1006, 130] width 105 height 31
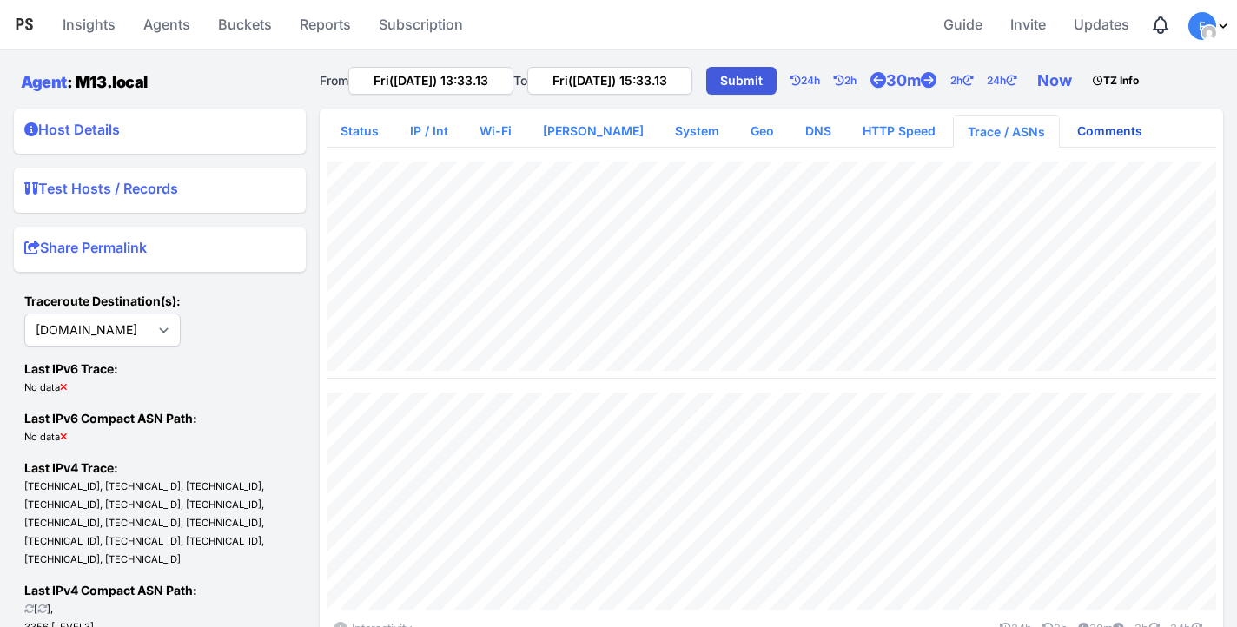
click at [1065, 132] on link "Comments" at bounding box center [1109, 130] width 93 height 31
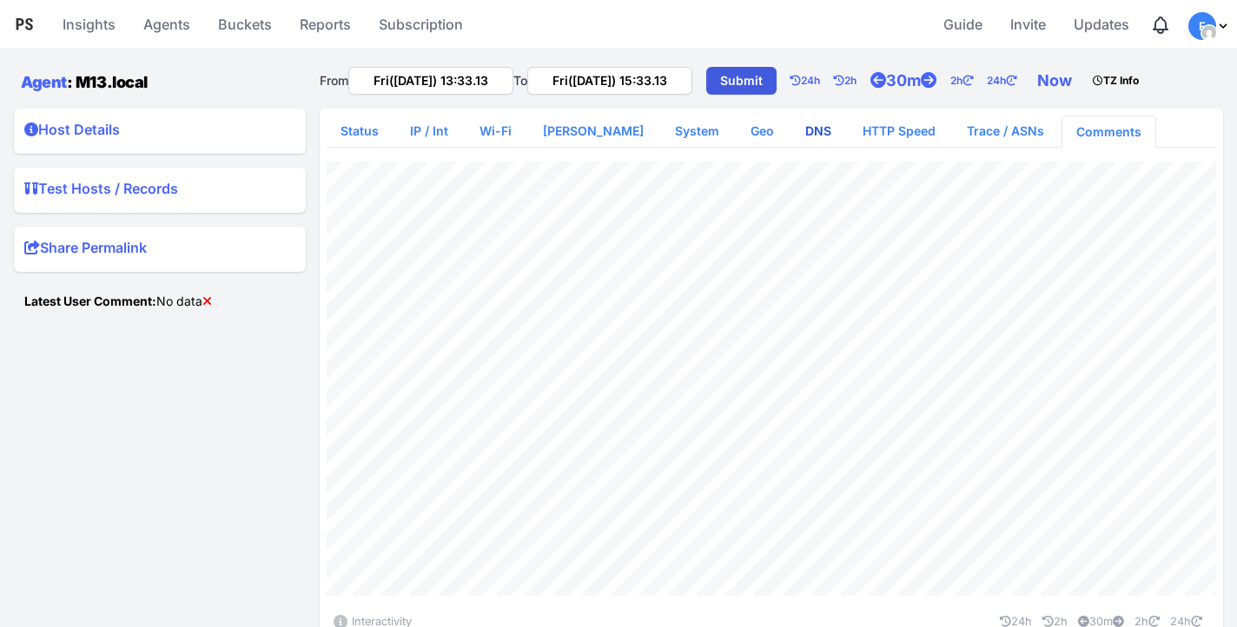
click at [804, 129] on link "DNS" at bounding box center [818, 130] width 54 height 31
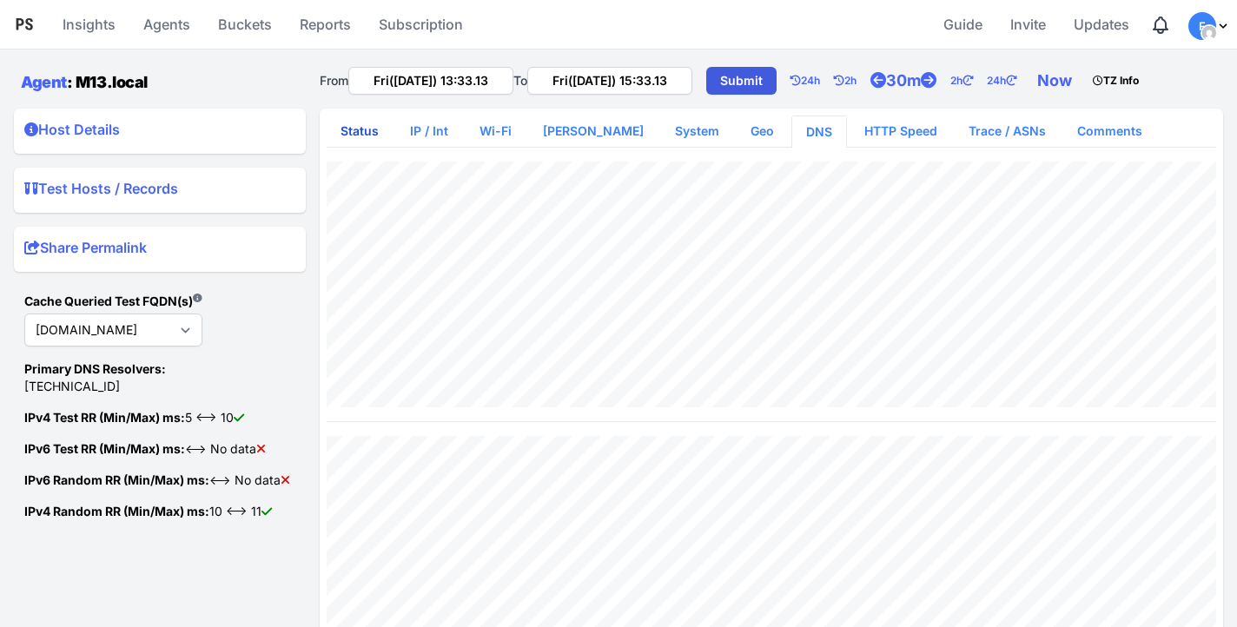
click at [353, 139] on link "Status" at bounding box center [360, 130] width 66 height 31
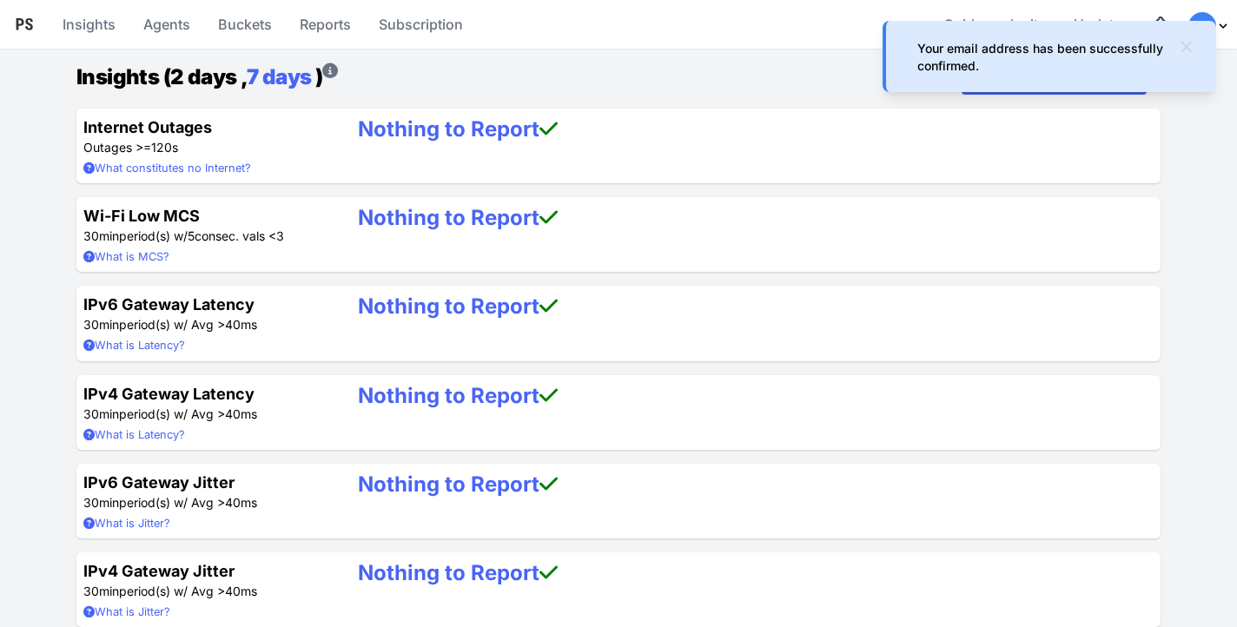
click at [1191, 49] on icon at bounding box center [1186, 46] width 17 height 17
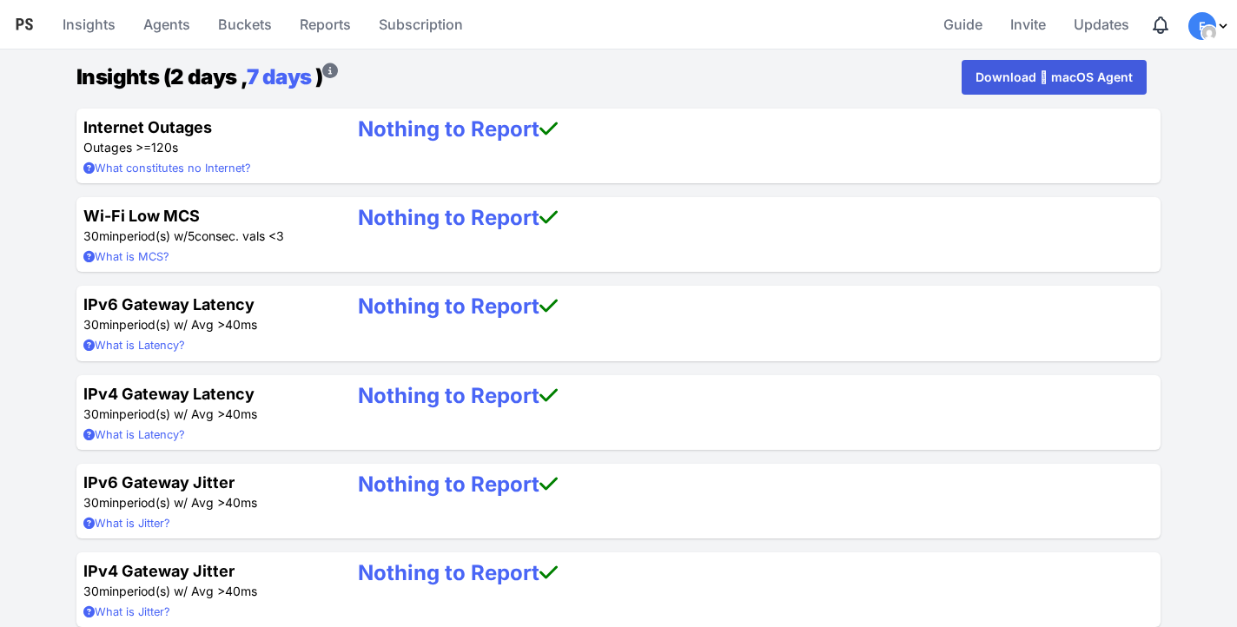
click at [1211, 31] on img "Profile Menu" at bounding box center [1209, 33] width 14 height 14
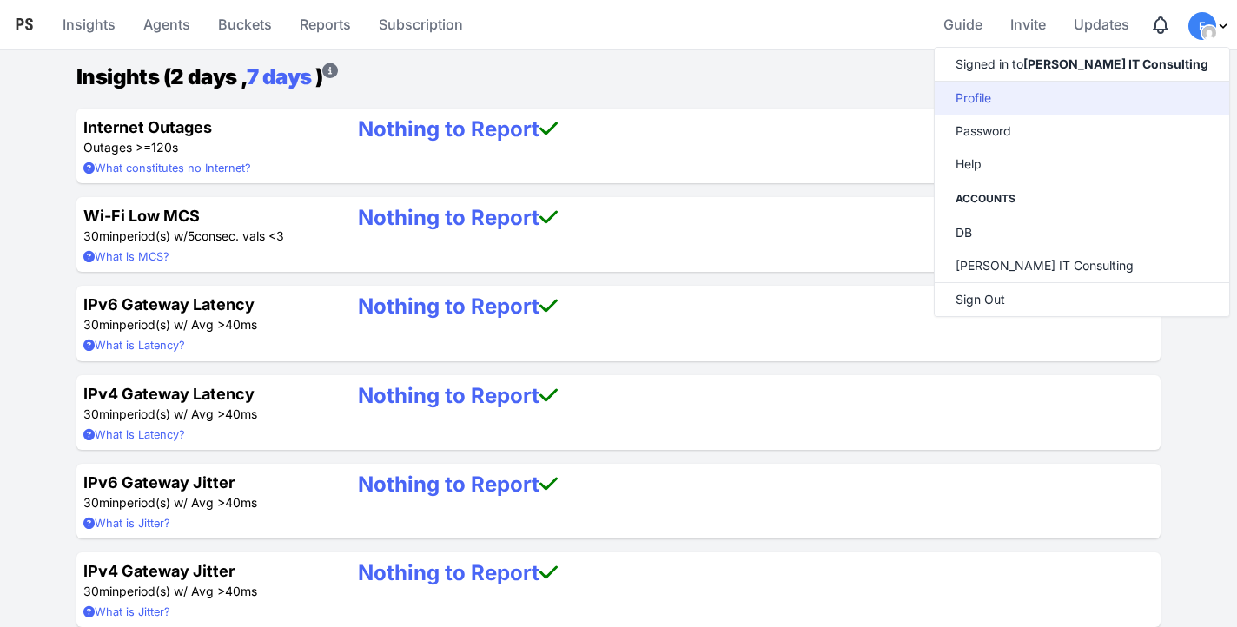
click at [1095, 98] on link "Profile" at bounding box center [1081, 98] width 294 height 33
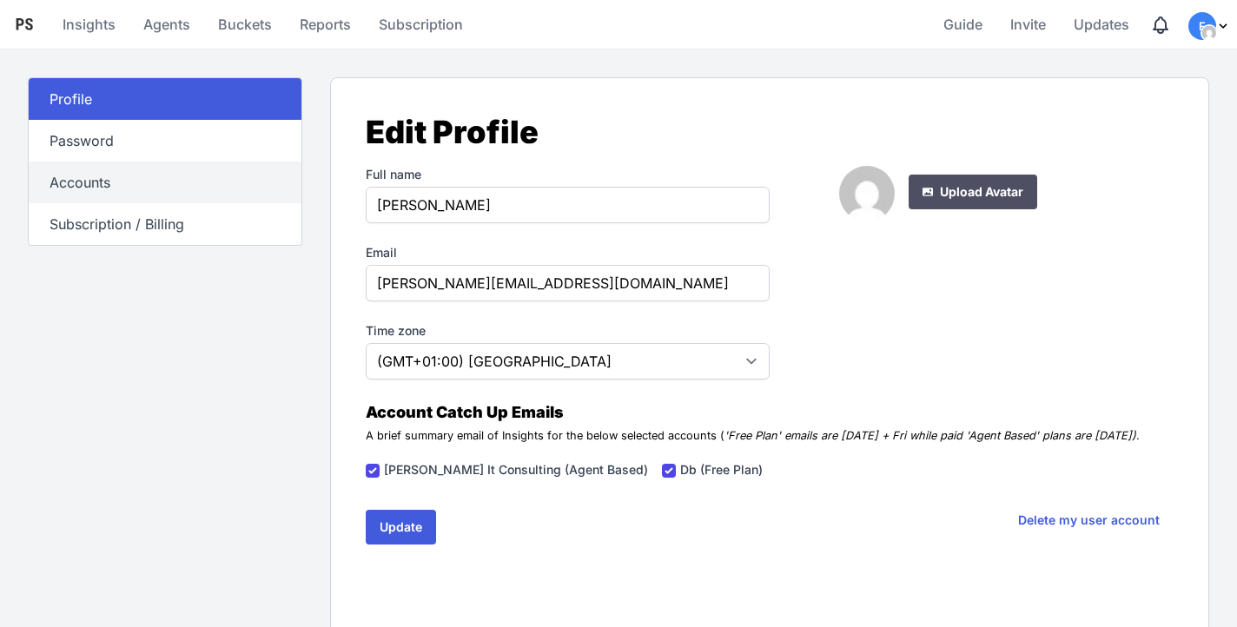
click at [96, 197] on link "Accounts" at bounding box center [165, 183] width 273 height 42
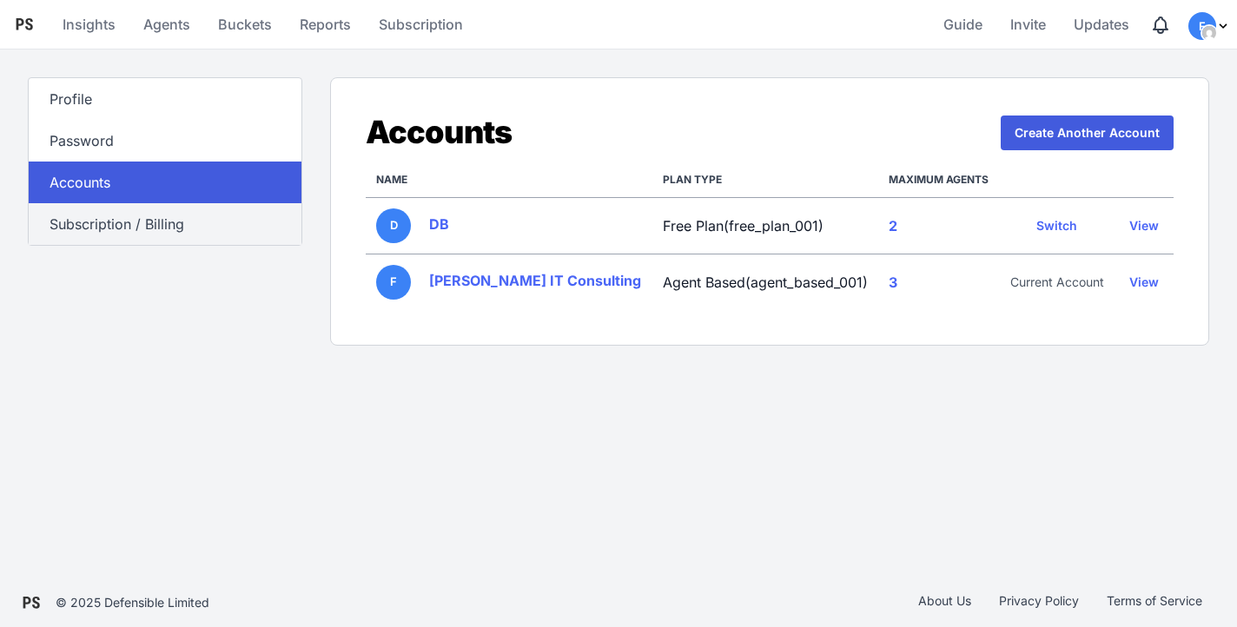
click at [142, 224] on link "Subscription / Billing" at bounding box center [165, 224] width 273 height 42
click at [1154, 281] on link "View" at bounding box center [1143, 282] width 57 height 35
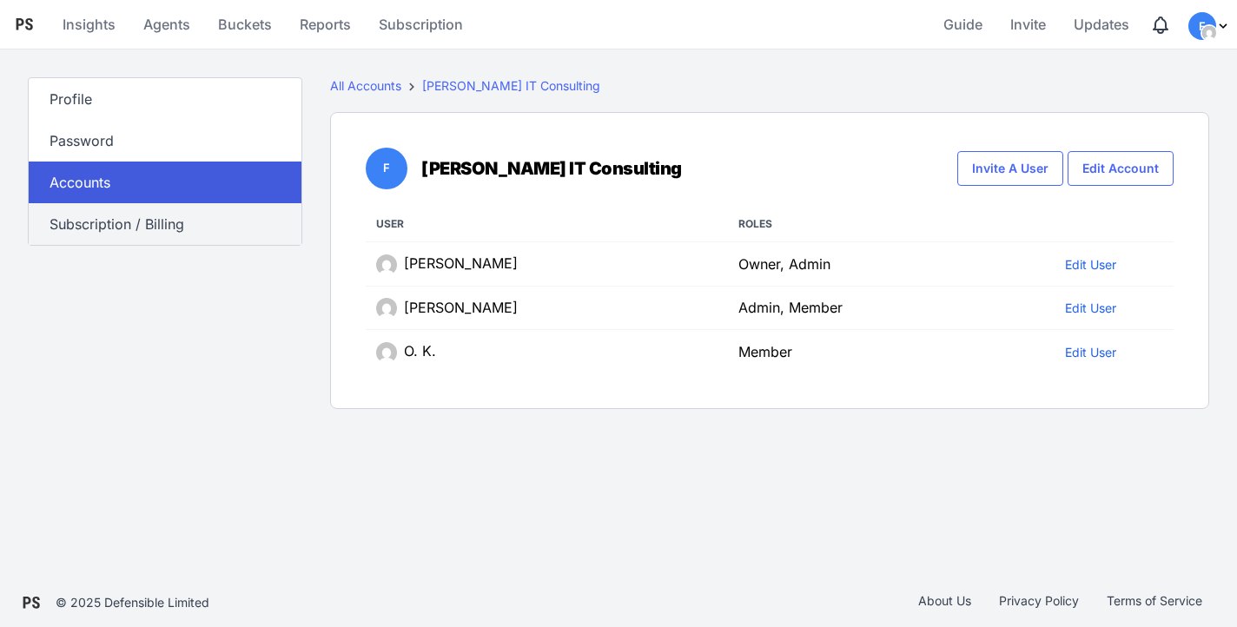
click at [171, 230] on link "Subscription / Billing" at bounding box center [165, 224] width 273 height 42
click at [128, 215] on link "Subscription / Billing" at bounding box center [165, 224] width 273 height 42
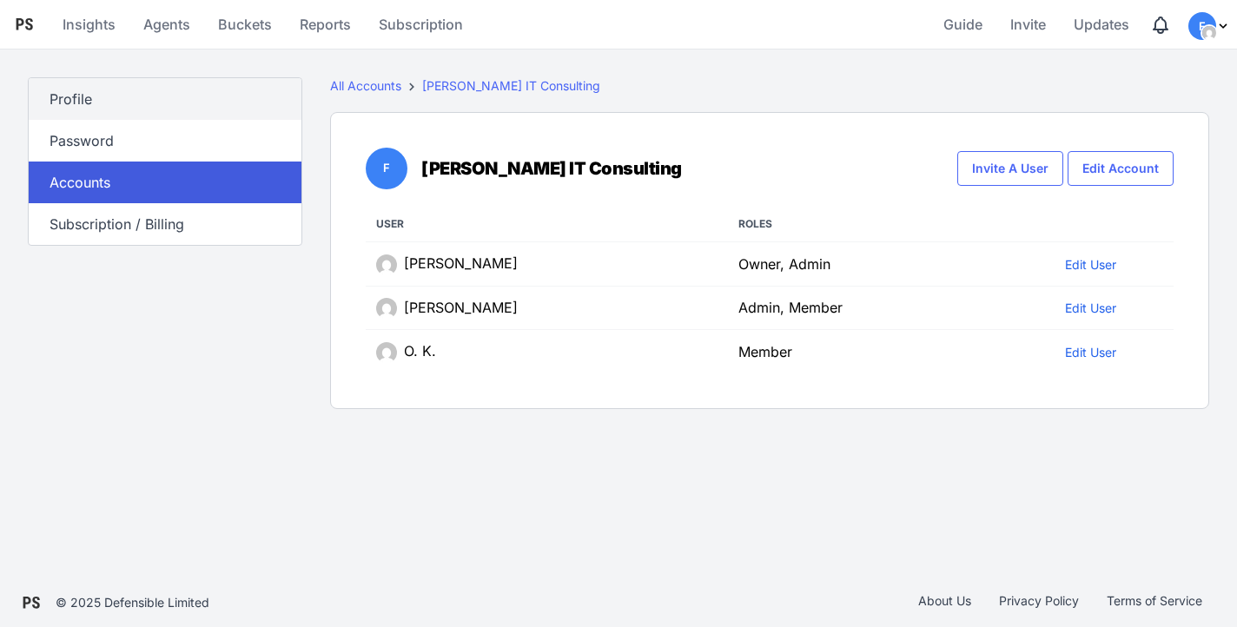
click at [121, 105] on link "Profile" at bounding box center [165, 99] width 273 height 42
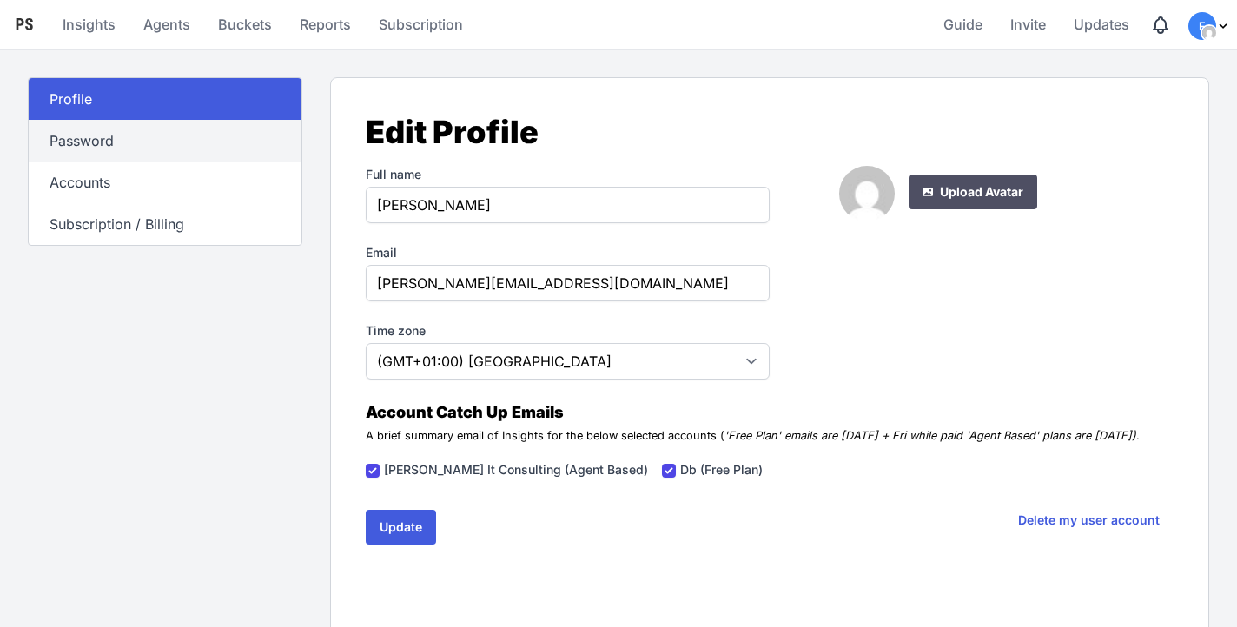
click at [105, 135] on link "Password" at bounding box center [165, 141] width 273 height 42
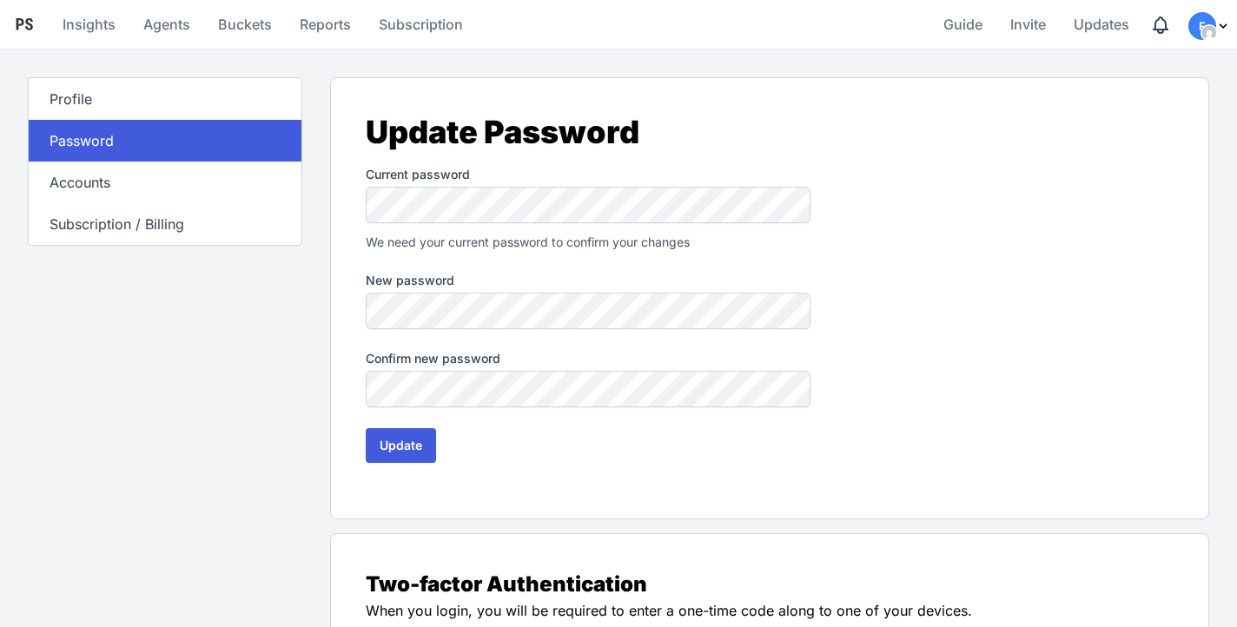
click at [104, 159] on link "Password" at bounding box center [165, 141] width 273 height 42
click at [108, 181] on link "Accounts" at bounding box center [165, 183] width 273 height 42
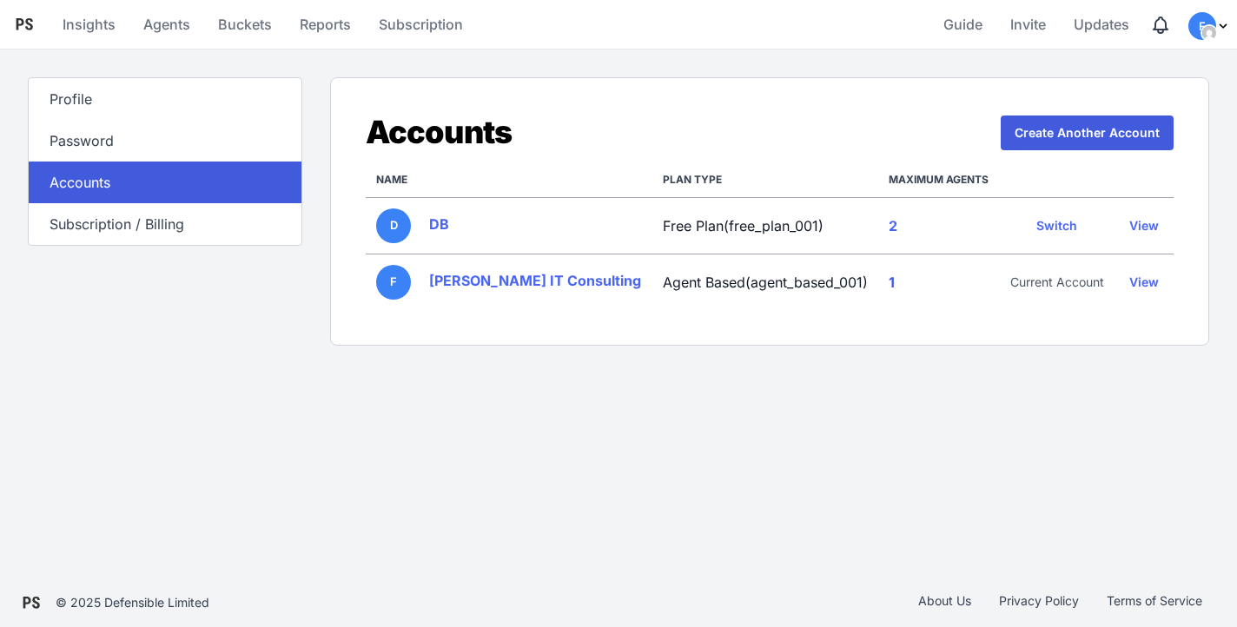
click at [888, 285] on link "1" at bounding box center [891, 282] width 6 height 17
click at [157, 21] on link "Agents" at bounding box center [166, 24] width 61 height 42
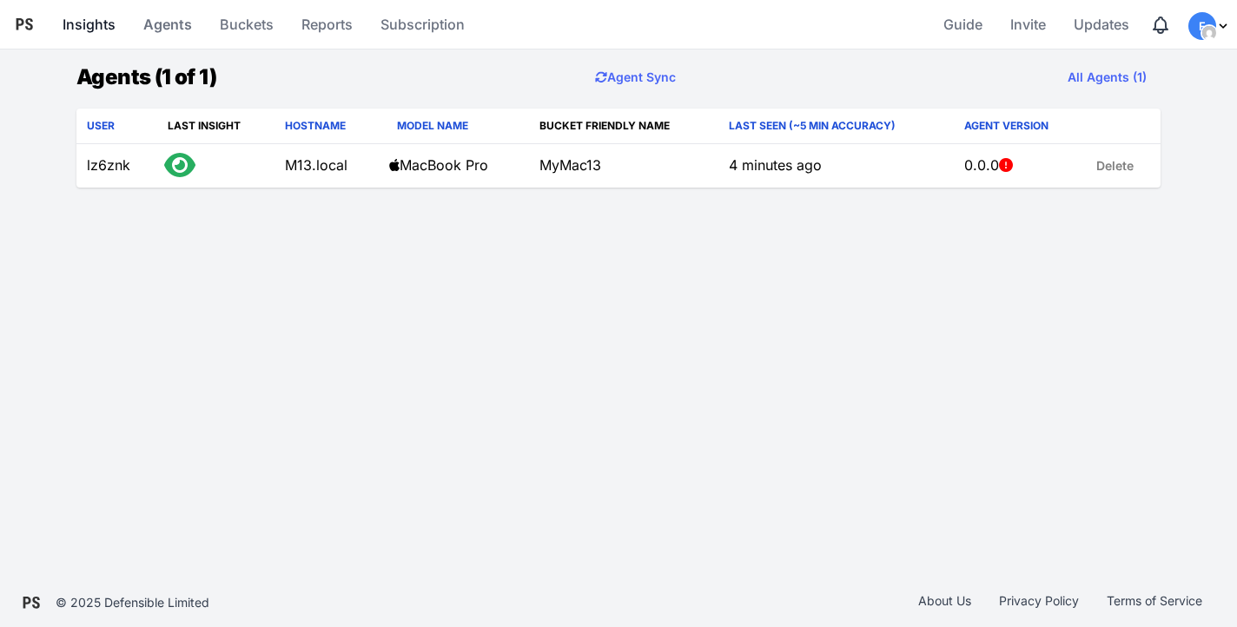
click at [98, 23] on link "Insights" at bounding box center [89, 24] width 67 height 42
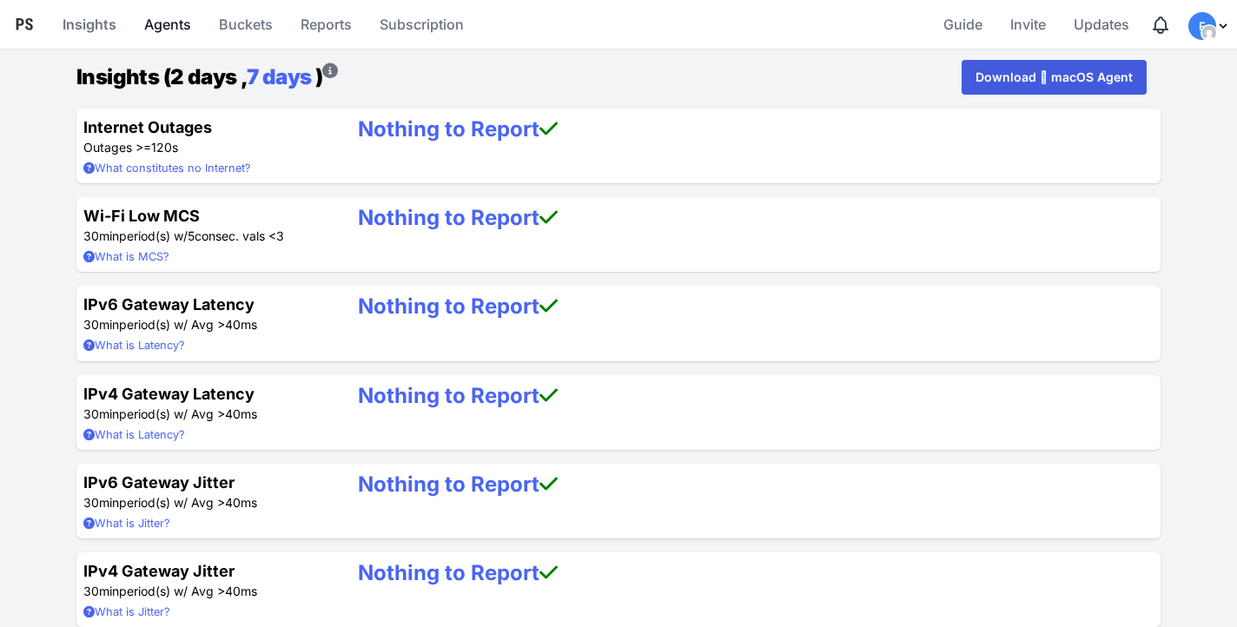
click at [163, 28] on link "Agents" at bounding box center [167, 24] width 61 height 42
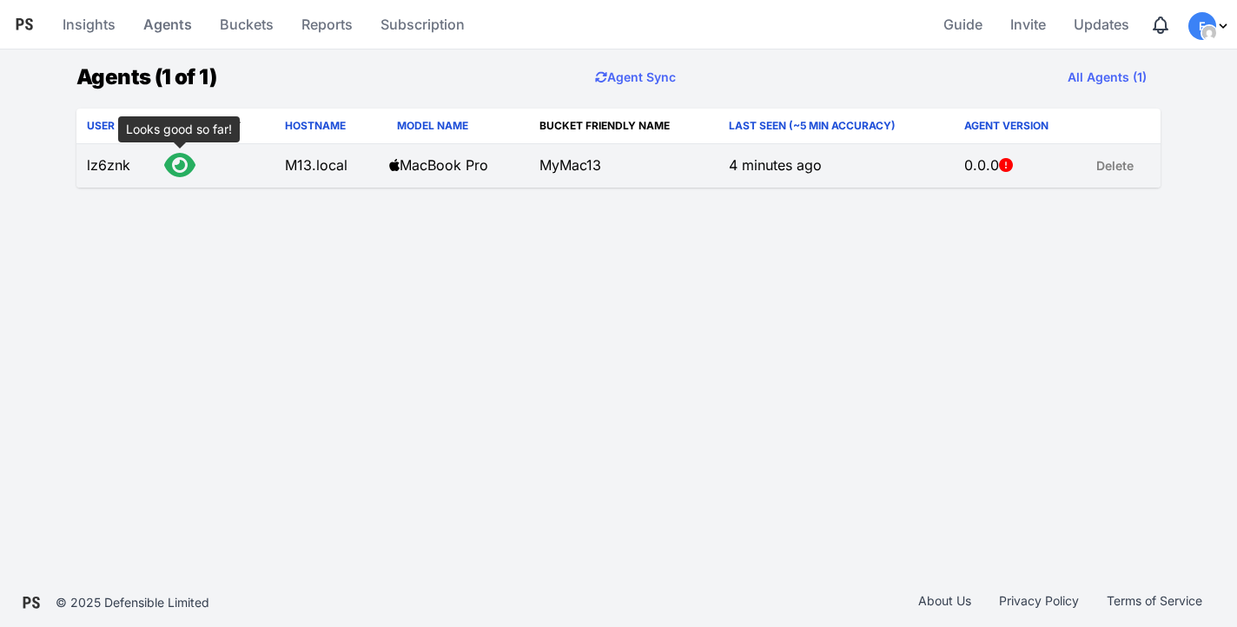
click at [180, 165] on icon at bounding box center [179, 165] width 31 height 28
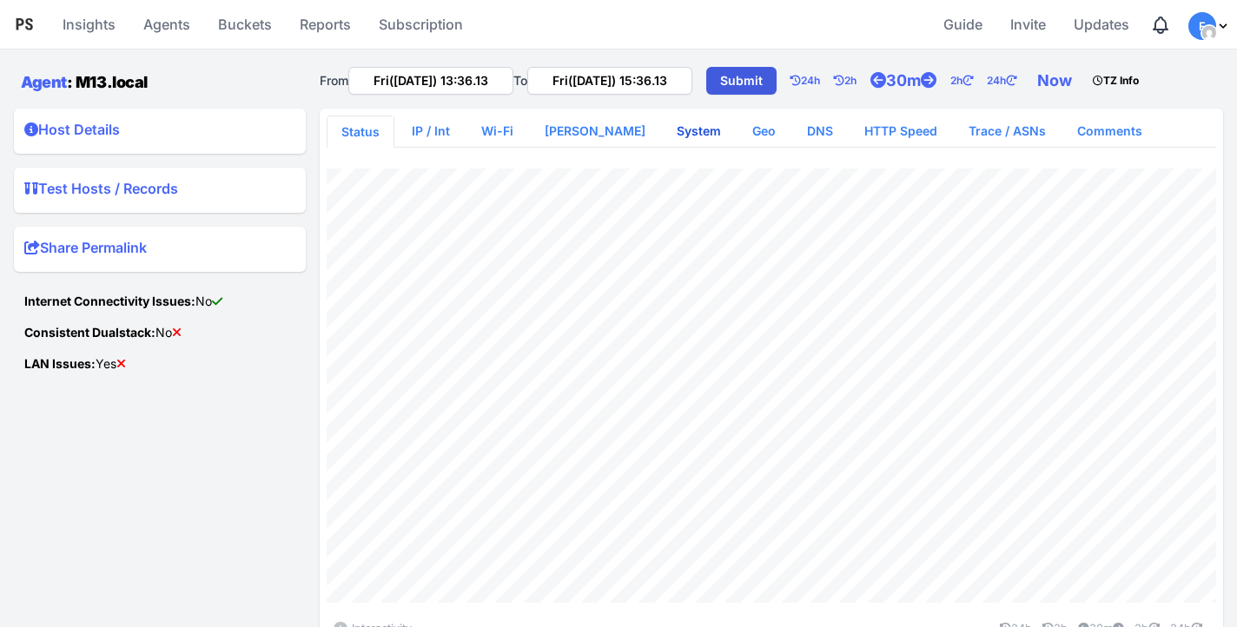
click at [672, 133] on link "System" at bounding box center [699, 130] width 72 height 31
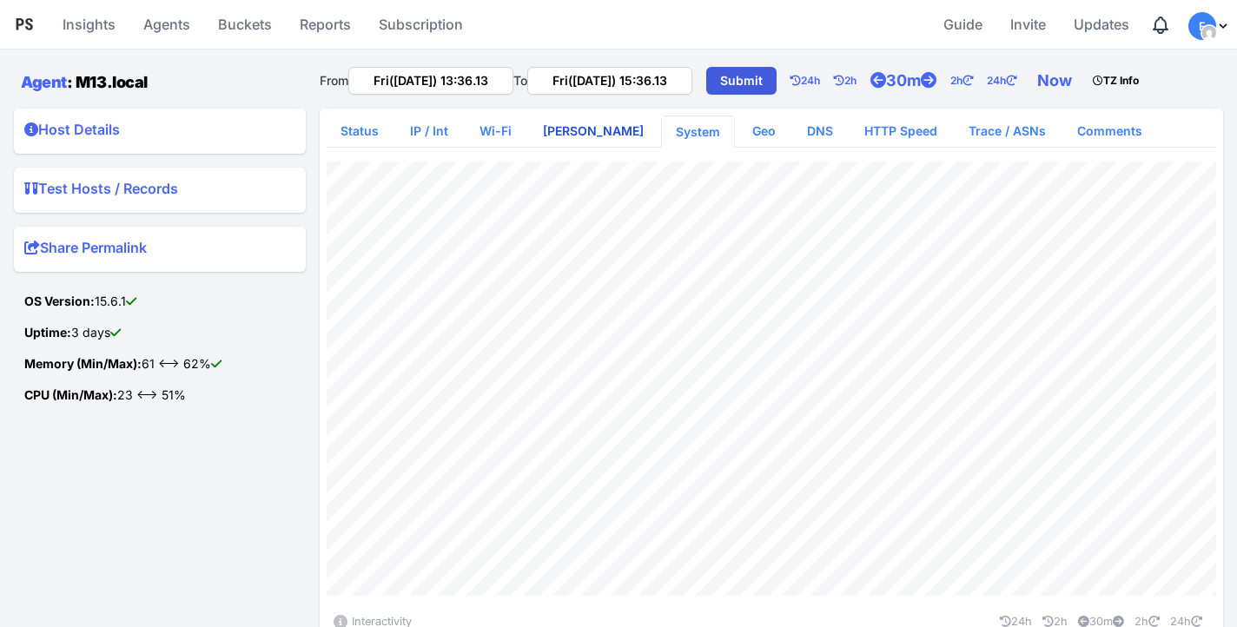
click at [583, 126] on link "[PERSON_NAME]" at bounding box center [593, 130] width 129 height 31
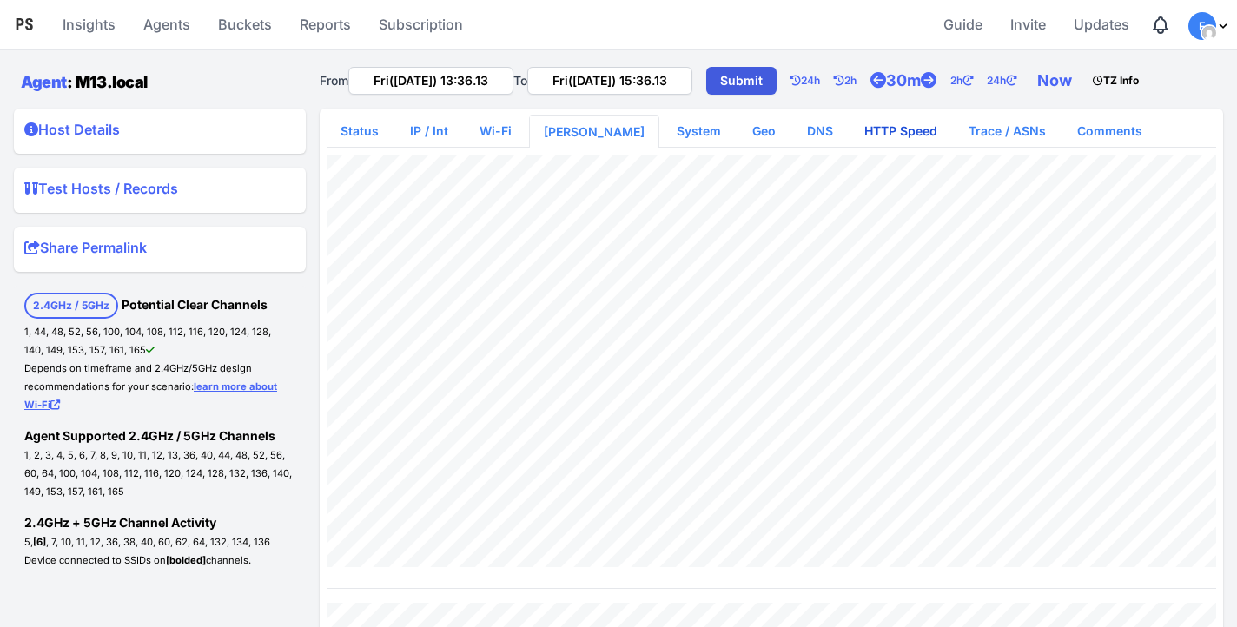
click at [877, 135] on link "HTTP Speed" at bounding box center [900, 130] width 101 height 31
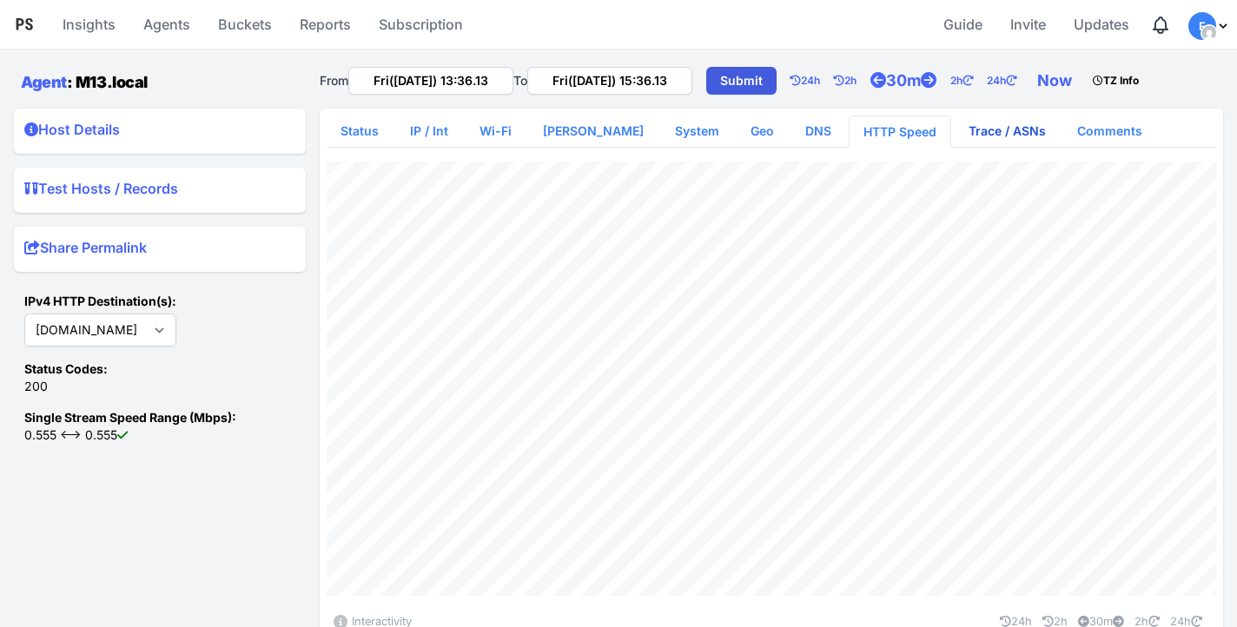
click at [977, 129] on link "Trace / ASNs" at bounding box center [1006, 130] width 105 height 31
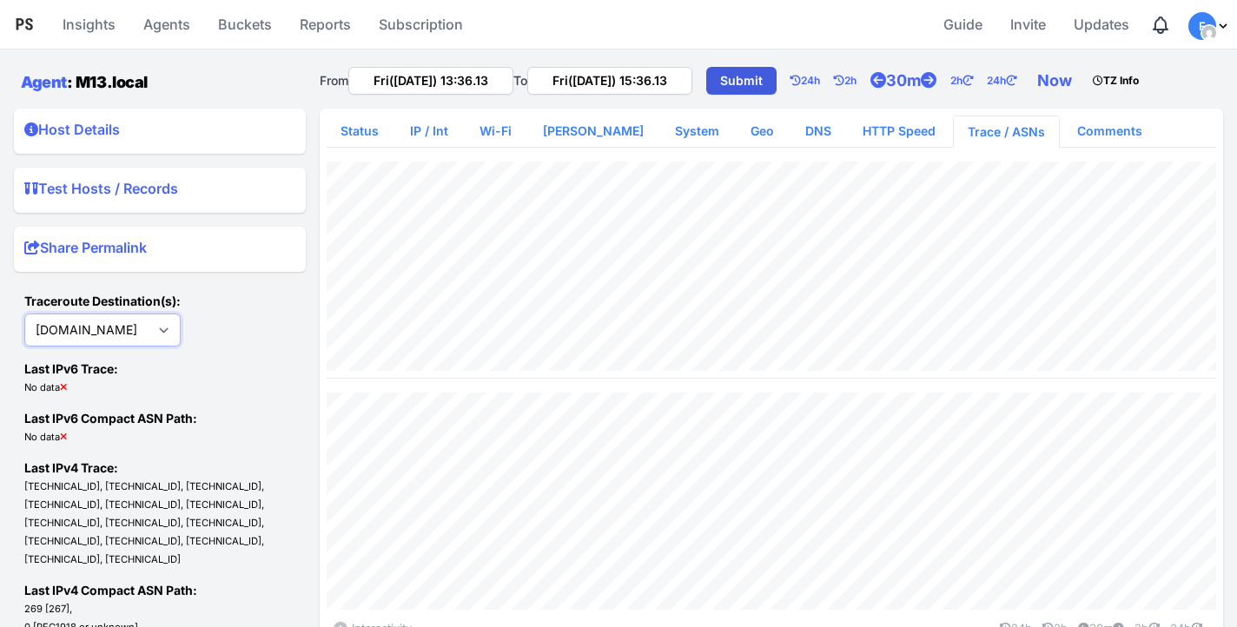
click at [148, 329] on select "[DOMAIN_NAME] [DOMAIN_NAME] [DOMAIN_NAME] [DOMAIN_NAME]" at bounding box center [102, 329] width 156 height 33
select select "[DOMAIN_NAME]"
click at [24, 313] on select "[DOMAIN_NAME] [DOMAIN_NAME] [DOMAIN_NAME] [DOMAIN_NAME]" at bounding box center [102, 329] width 156 height 33
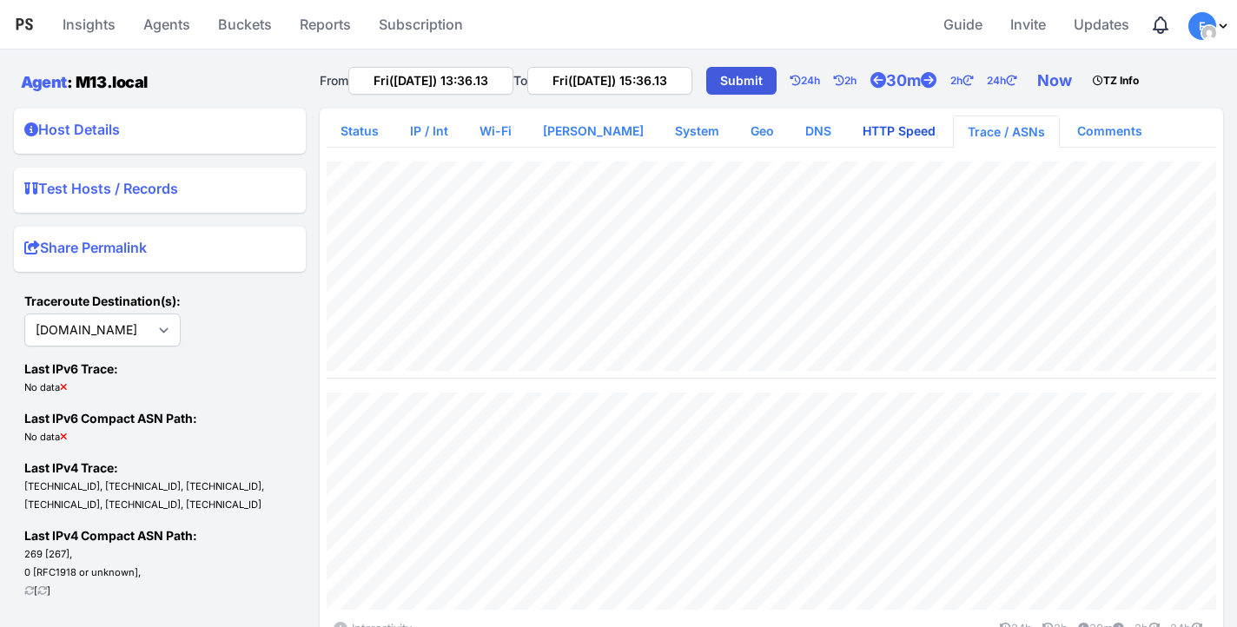
click at [869, 129] on link "HTTP Speed" at bounding box center [898, 130] width 101 height 31
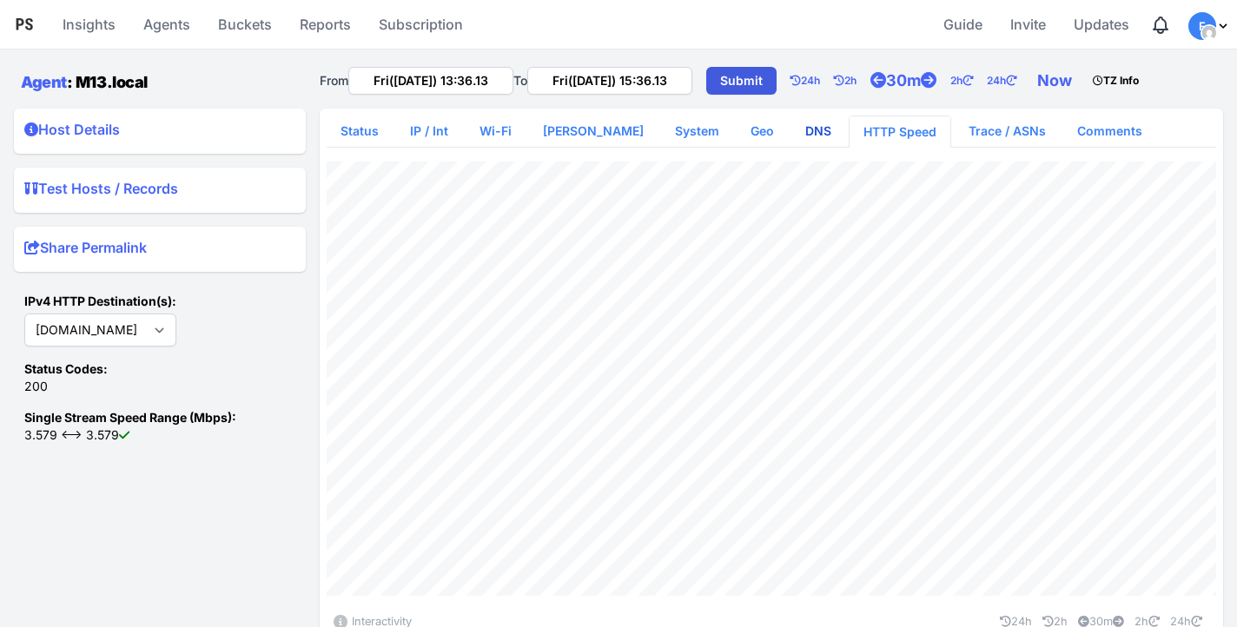
click at [791, 132] on link "DNS" at bounding box center [818, 130] width 54 height 31
